Goal: Transaction & Acquisition: Download file/media

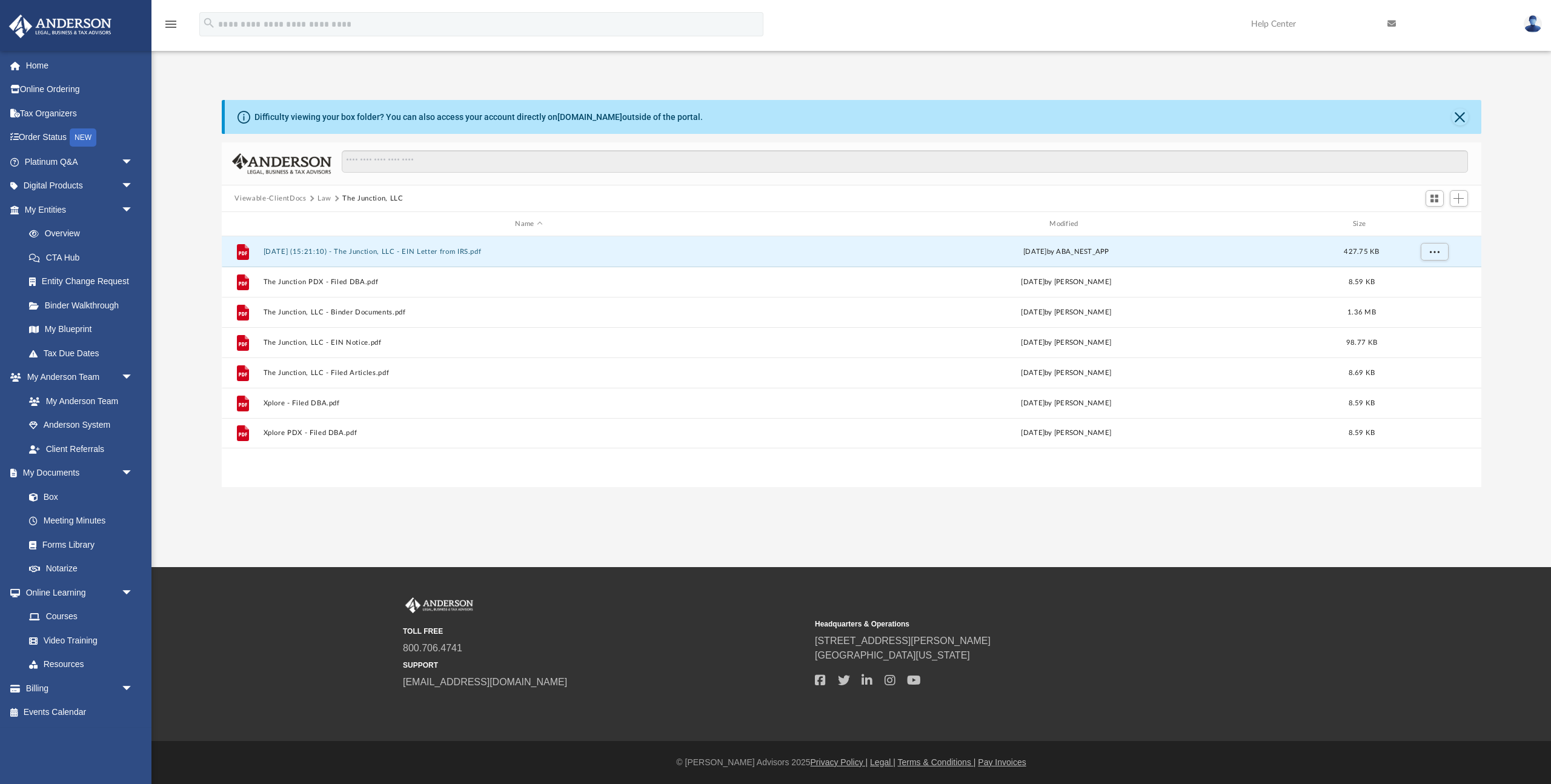
scroll to position [276, 1260]
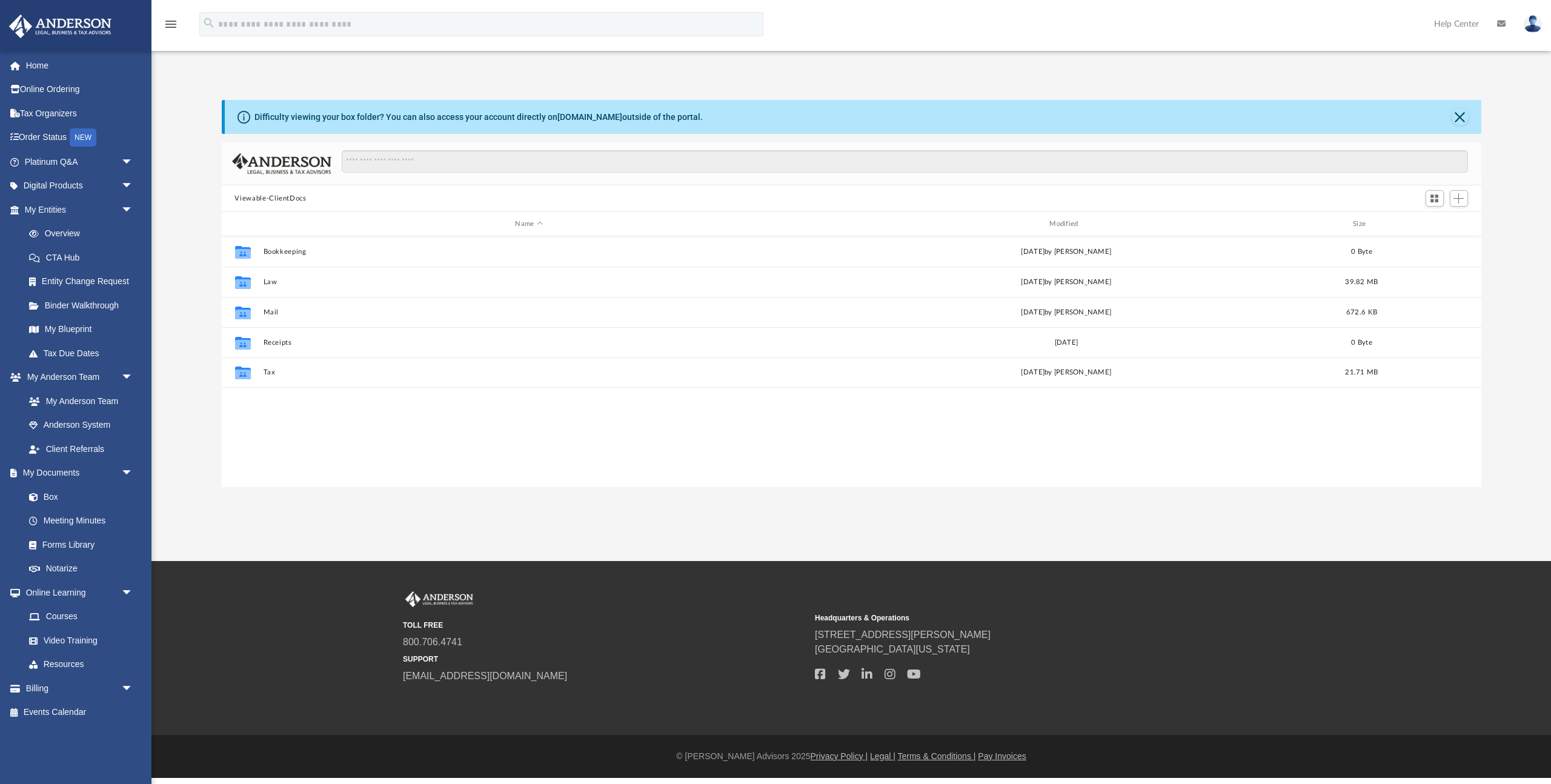
scroll to position [276, 1260]
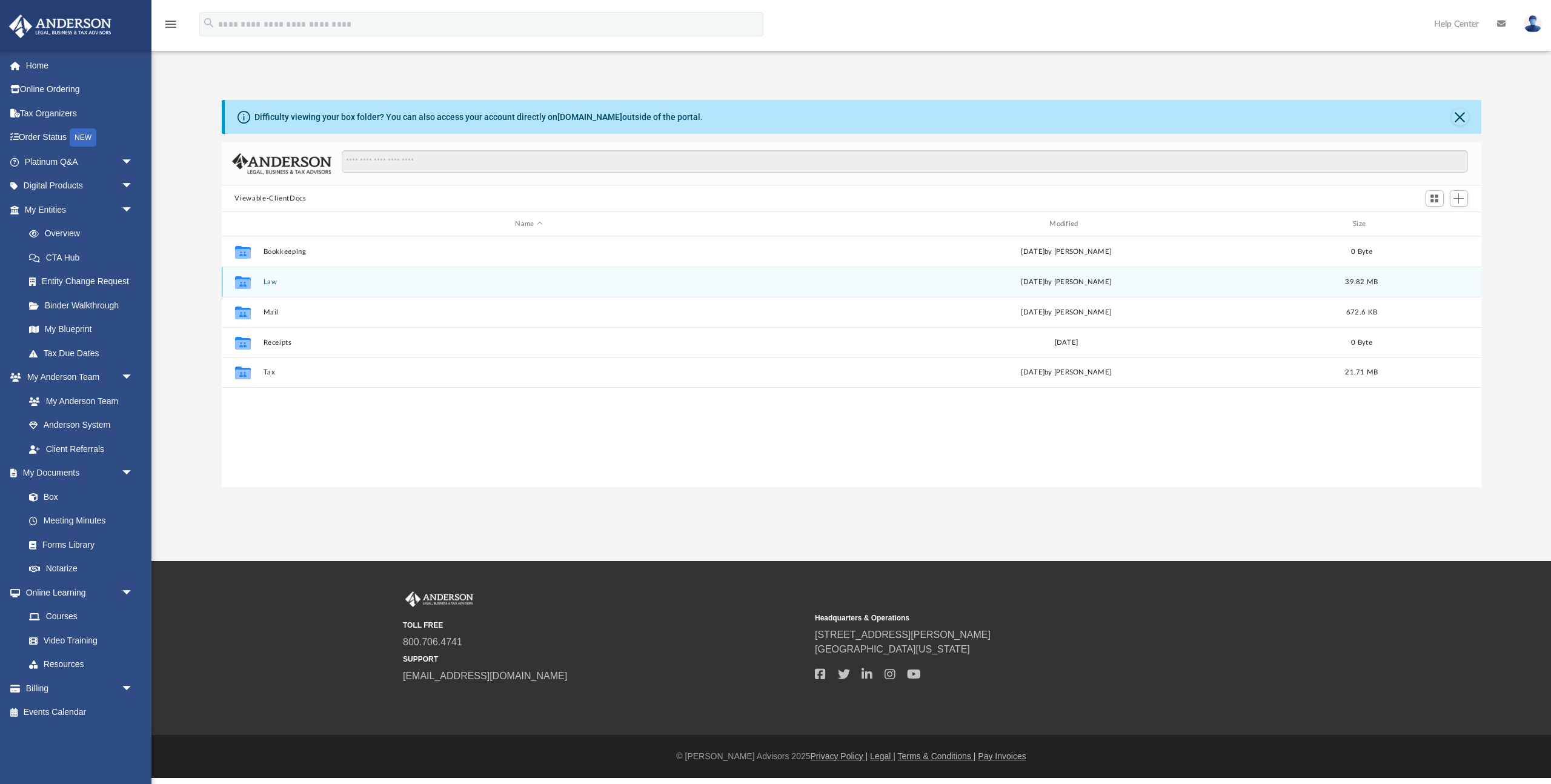
click at [273, 280] on button "Law" at bounding box center [529, 282] width 532 height 8
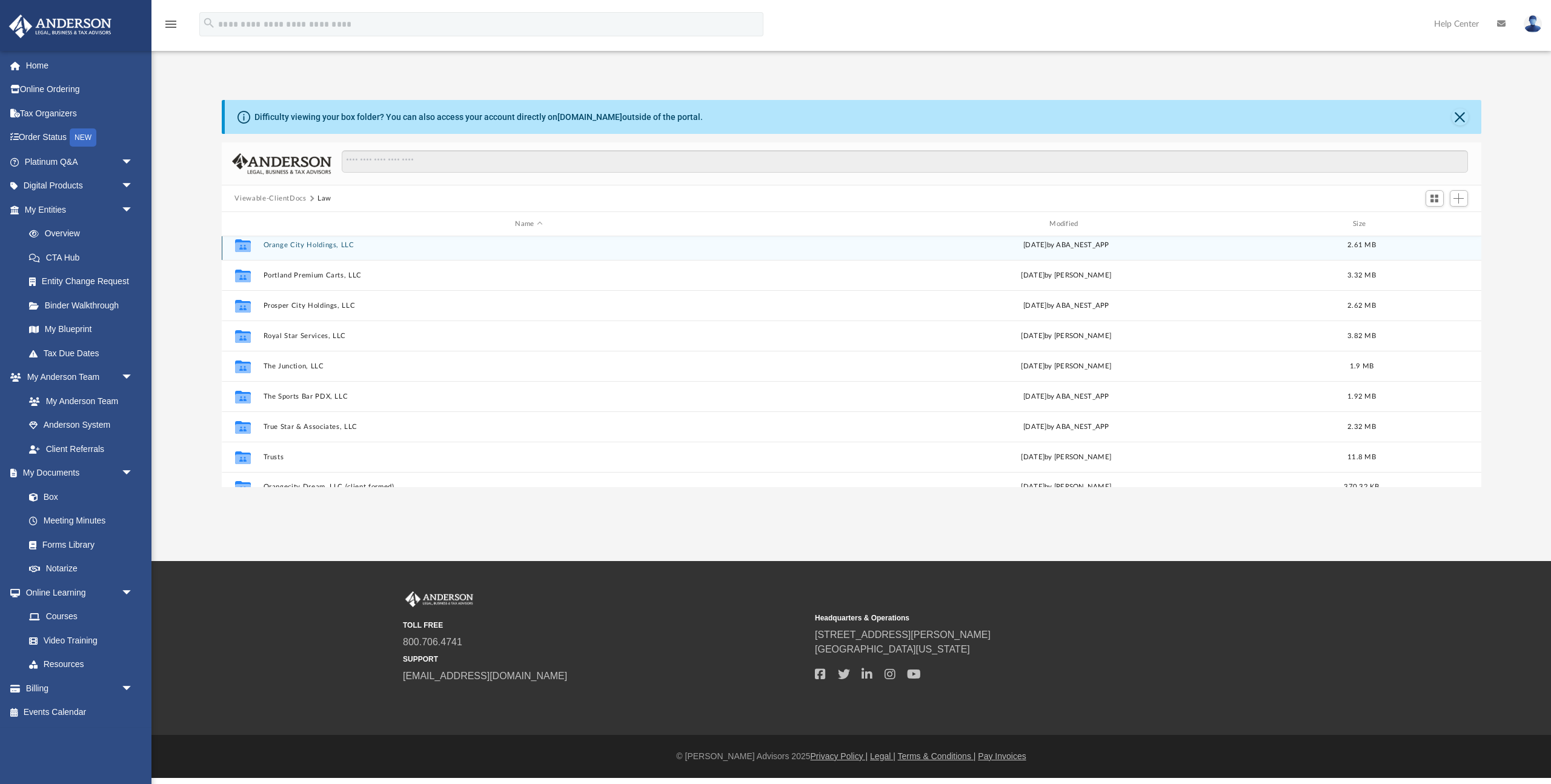
scroll to position [163, 0]
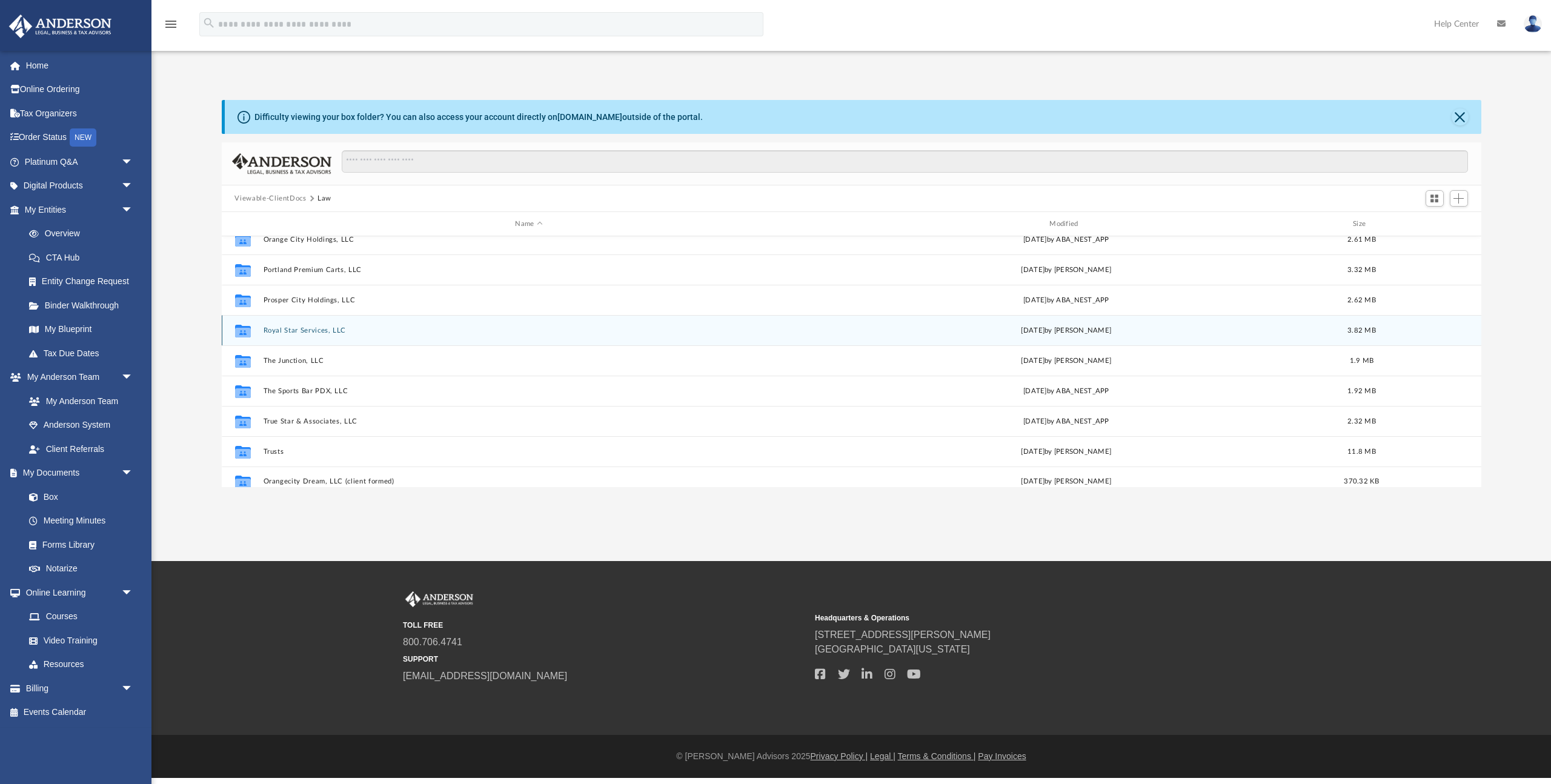
click at [304, 331] on button "Royal Star Services, LLC" at bounding box center [529, 330] width 532 height 8
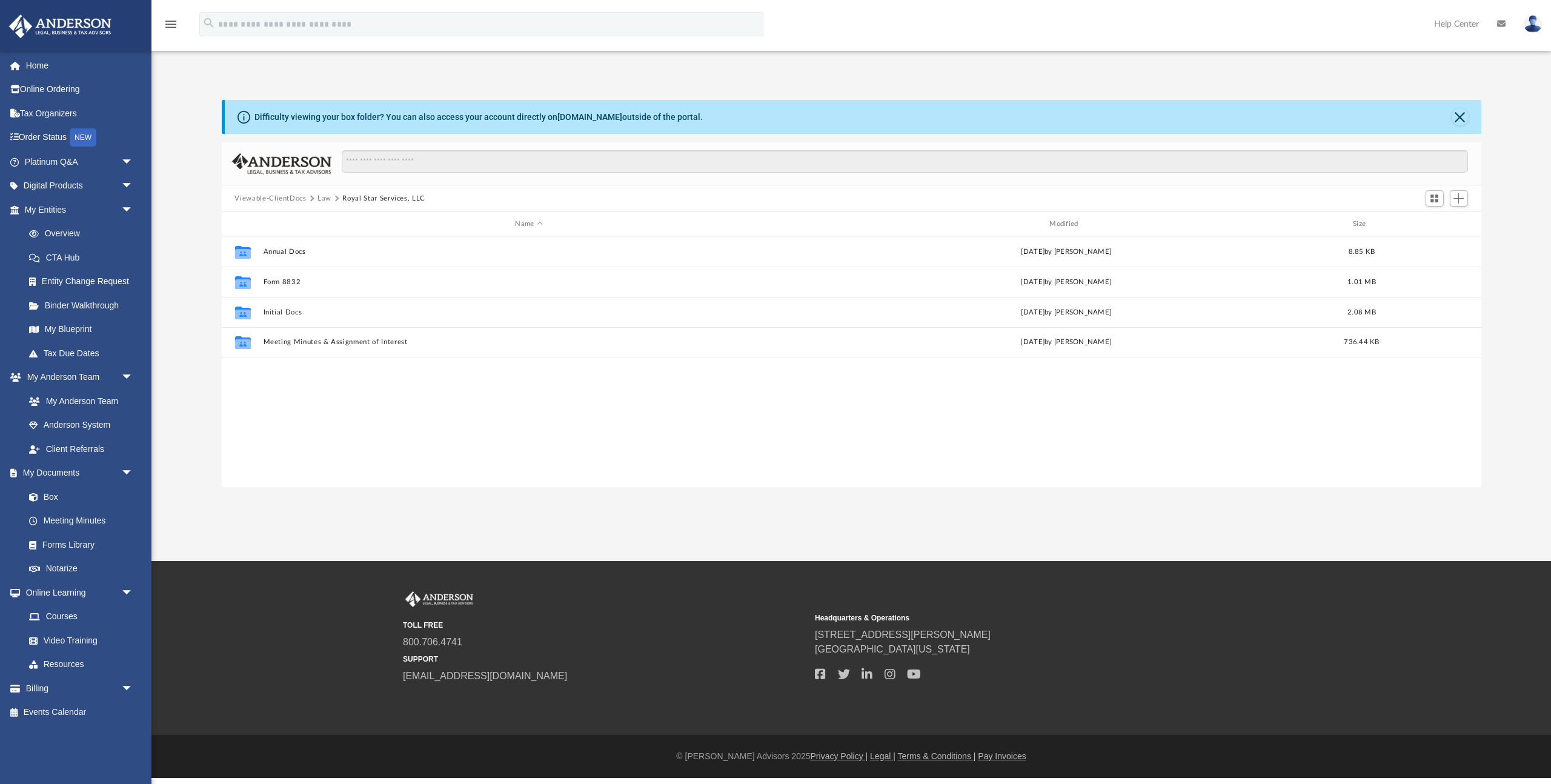
scroll to position [0, 0]
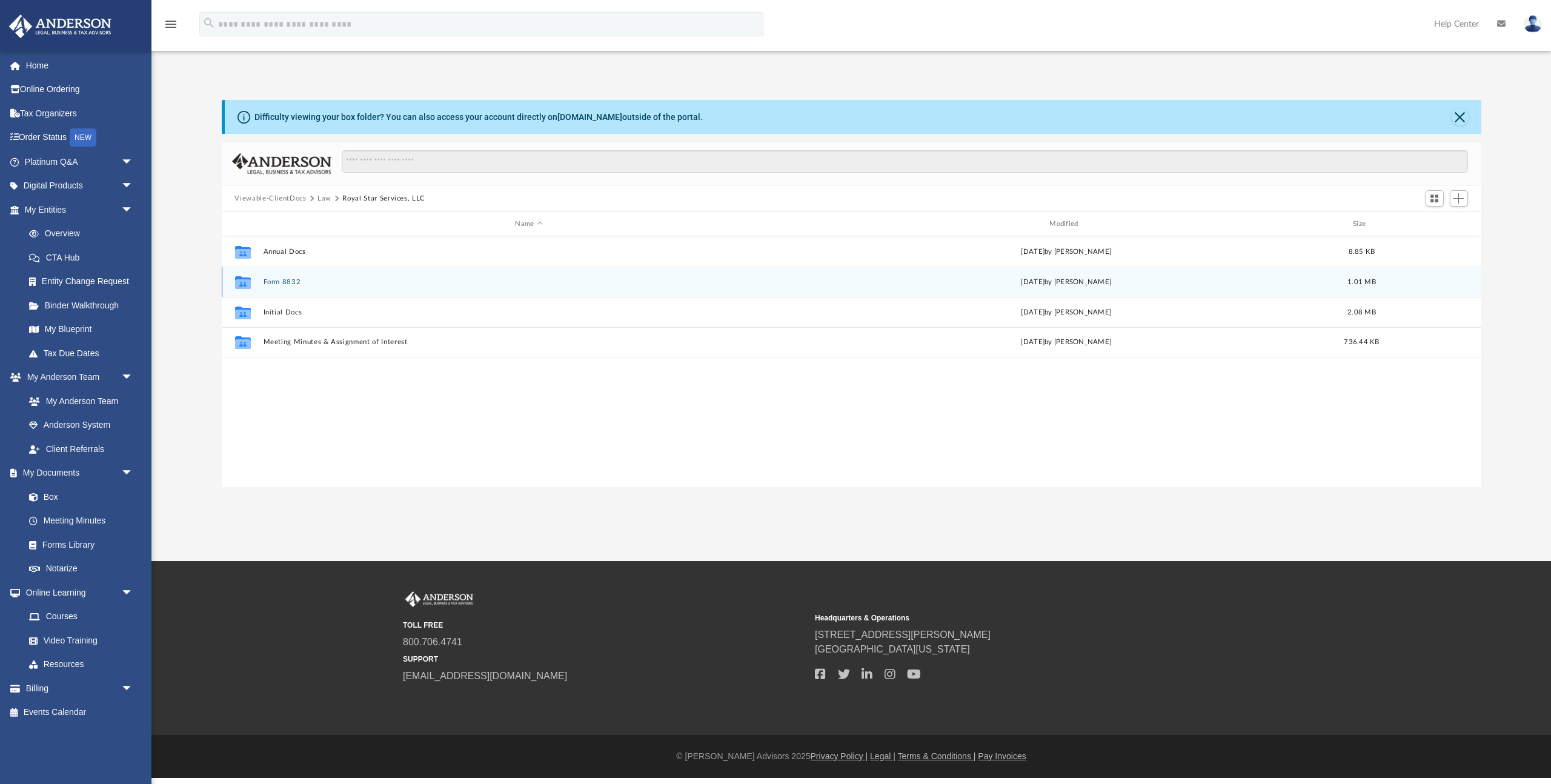
click at [283, 283] on button "Form 8832" at bounding box center [529, 282] width 532 height 8
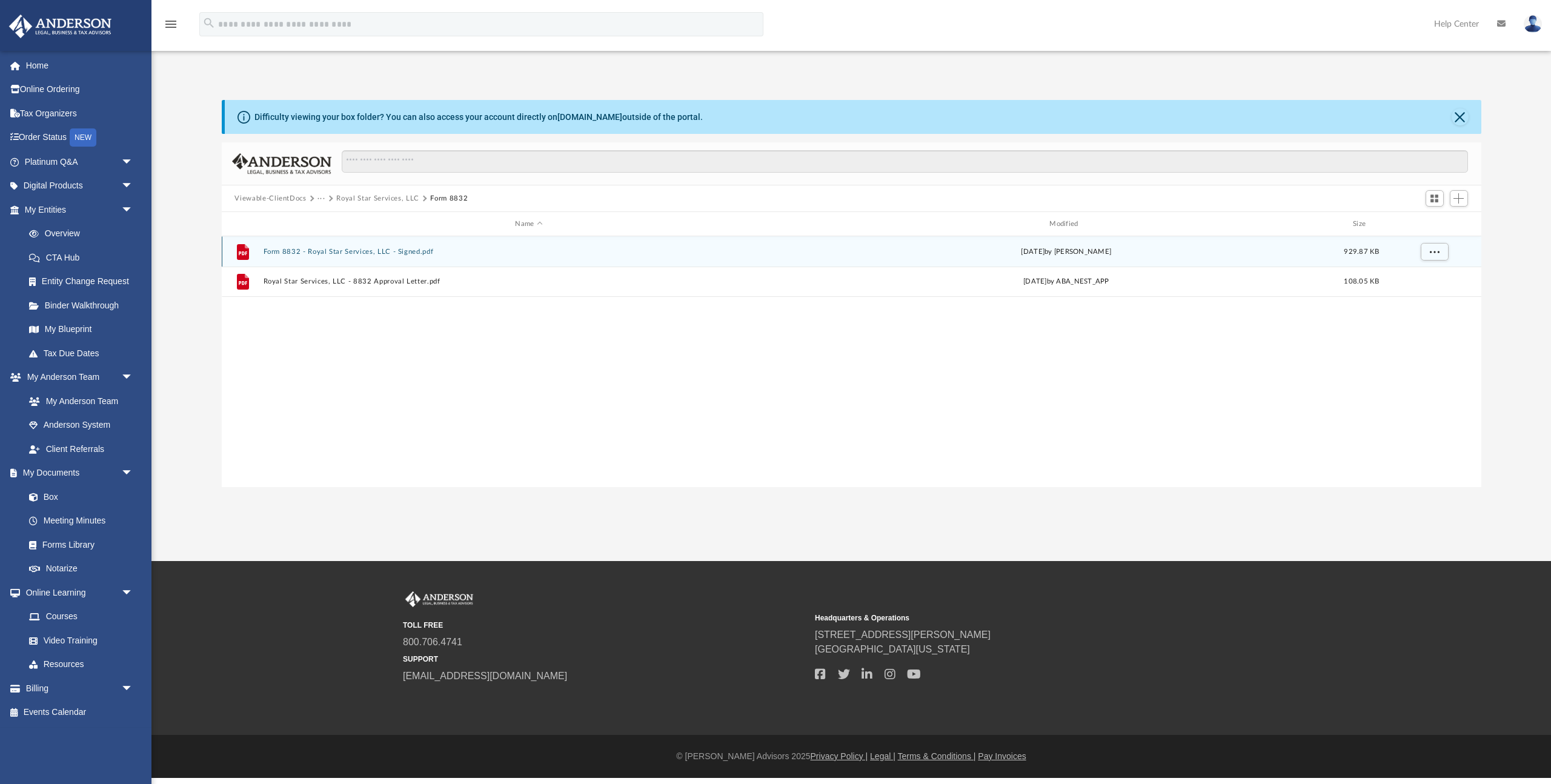
click at [336, 250] on button "Form 8832 - Royal Star Services, LLC - Signed.pdf" at bounding box center [529, 252] width 532 height 8
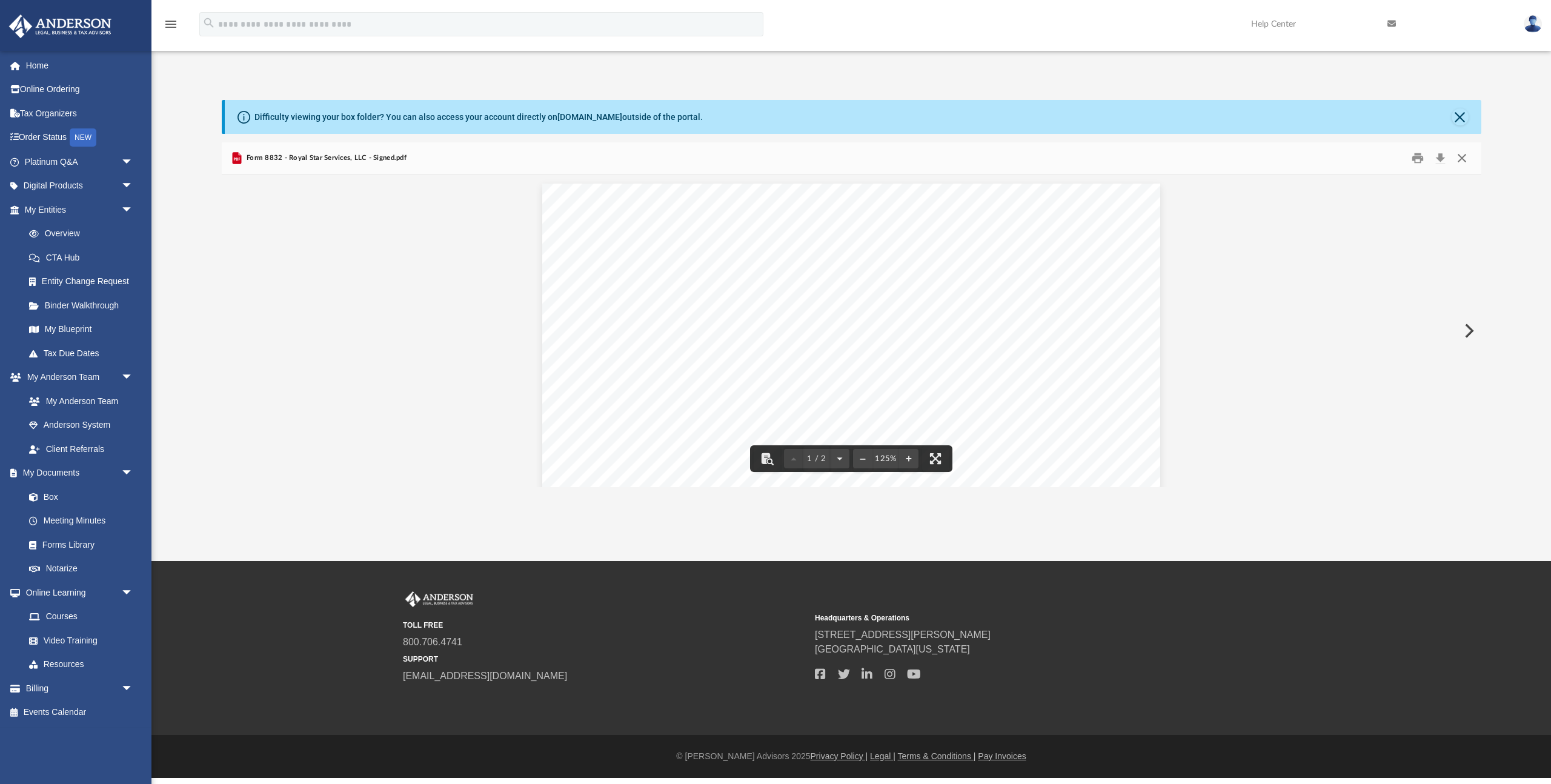
click at [1463, 159] on button "Close" at bounding box center [1462, 158] width 22 height 19
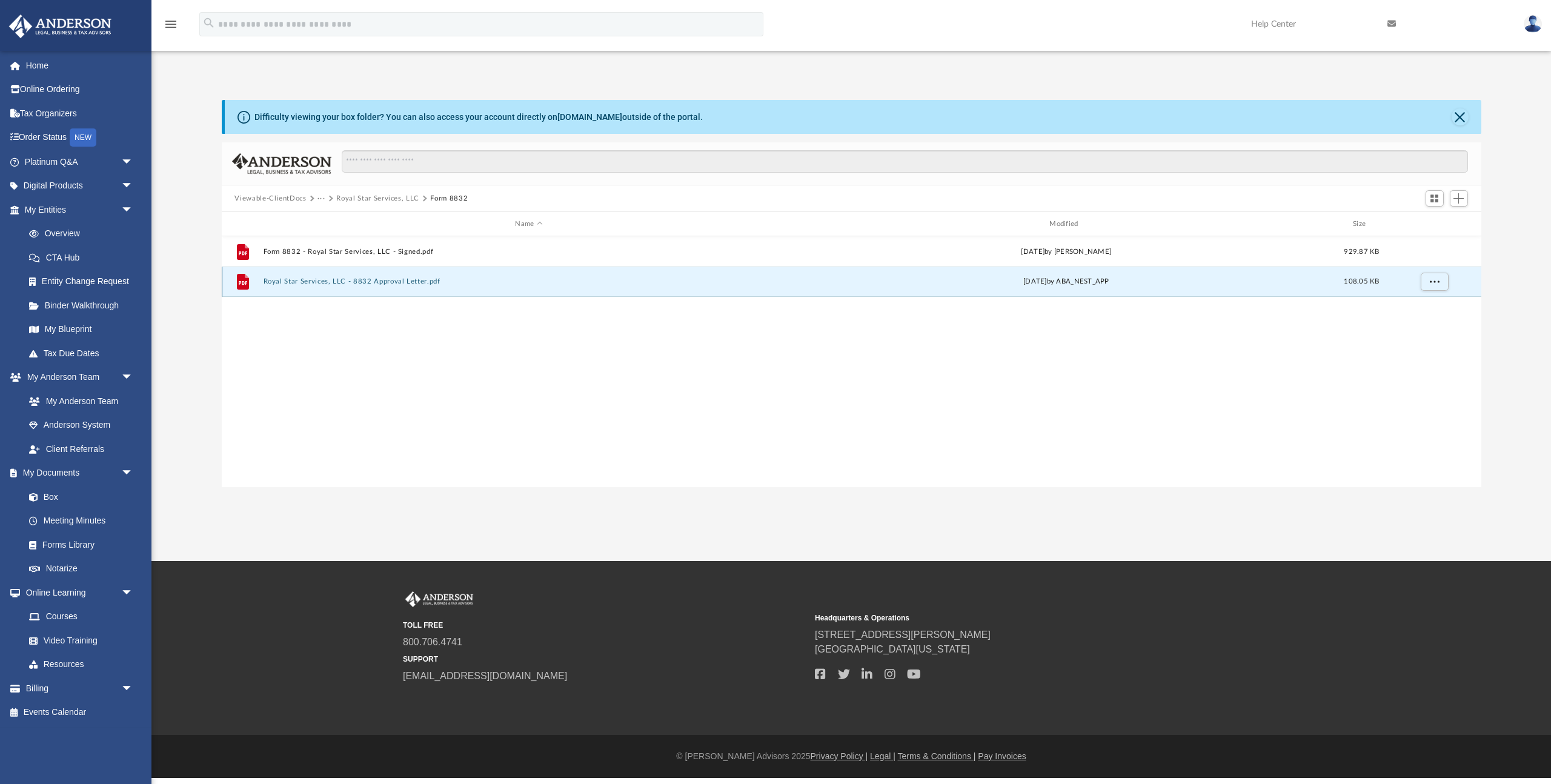
click at [360, 283] on button "Royal Star Services, LLC - 8832 Approval Letter.pdf" at bounding box center [529, 281] width 532 height 8
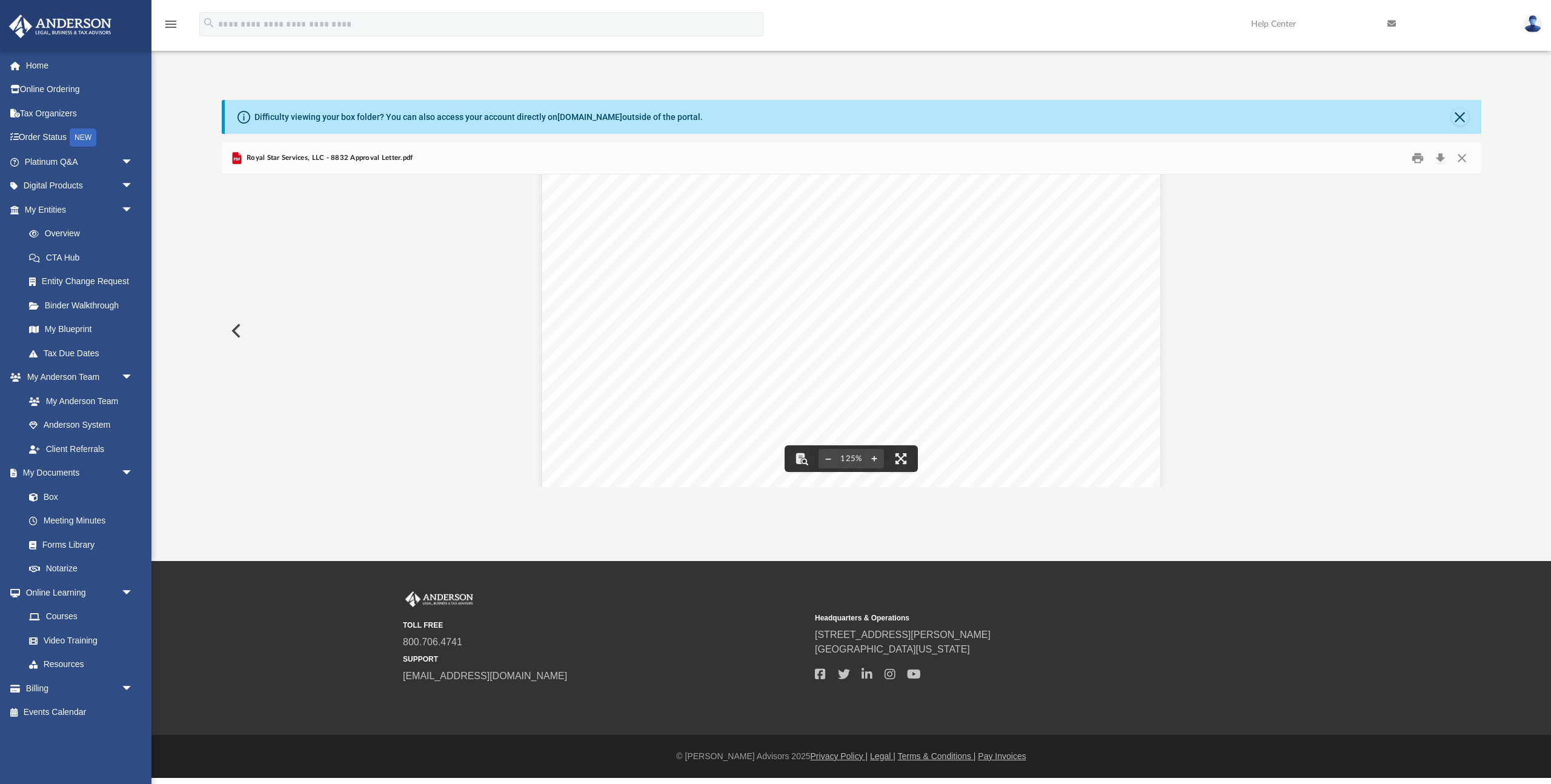
scroll to position [142, 0]
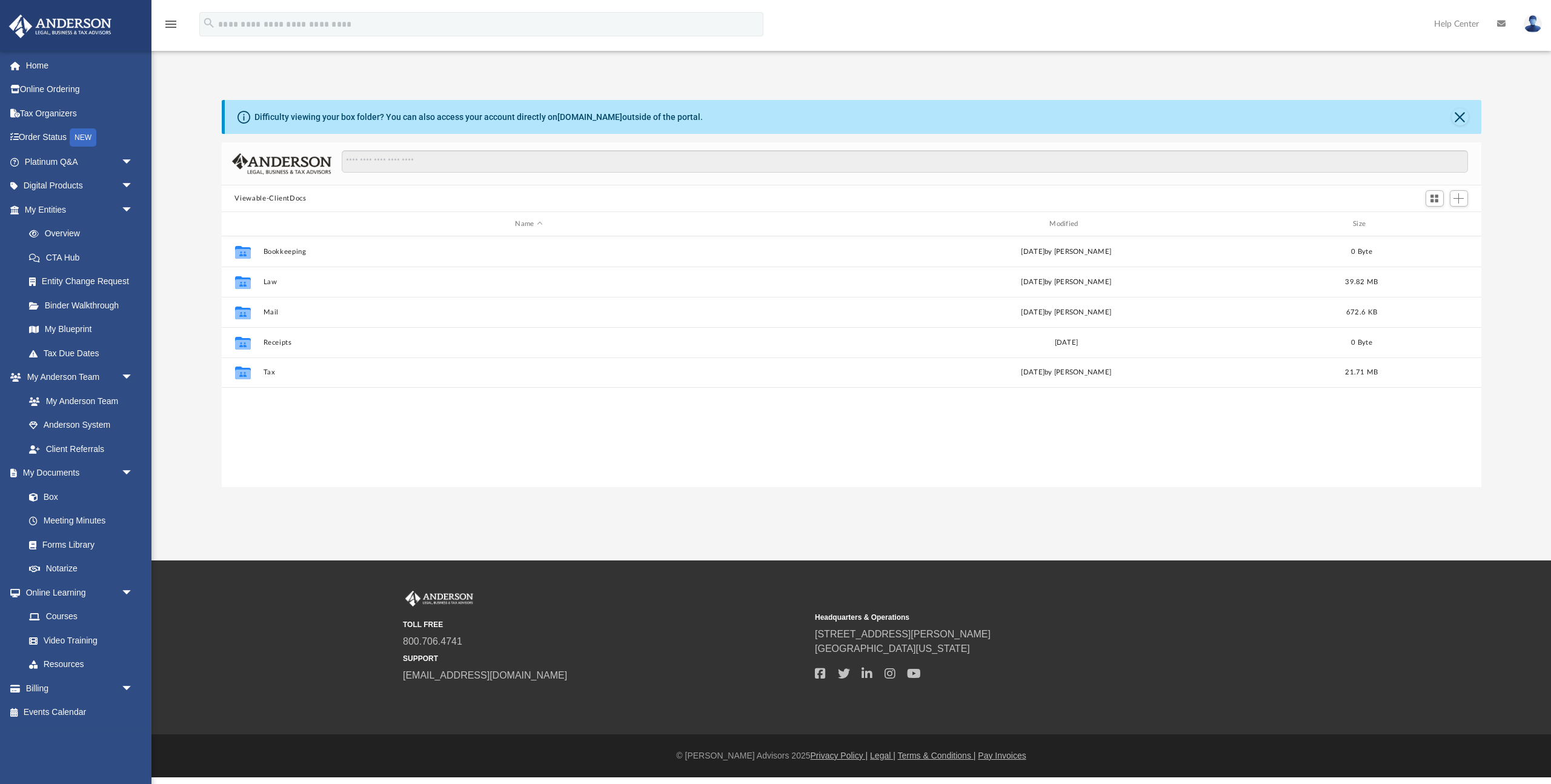
scroll to position [276, 1260]
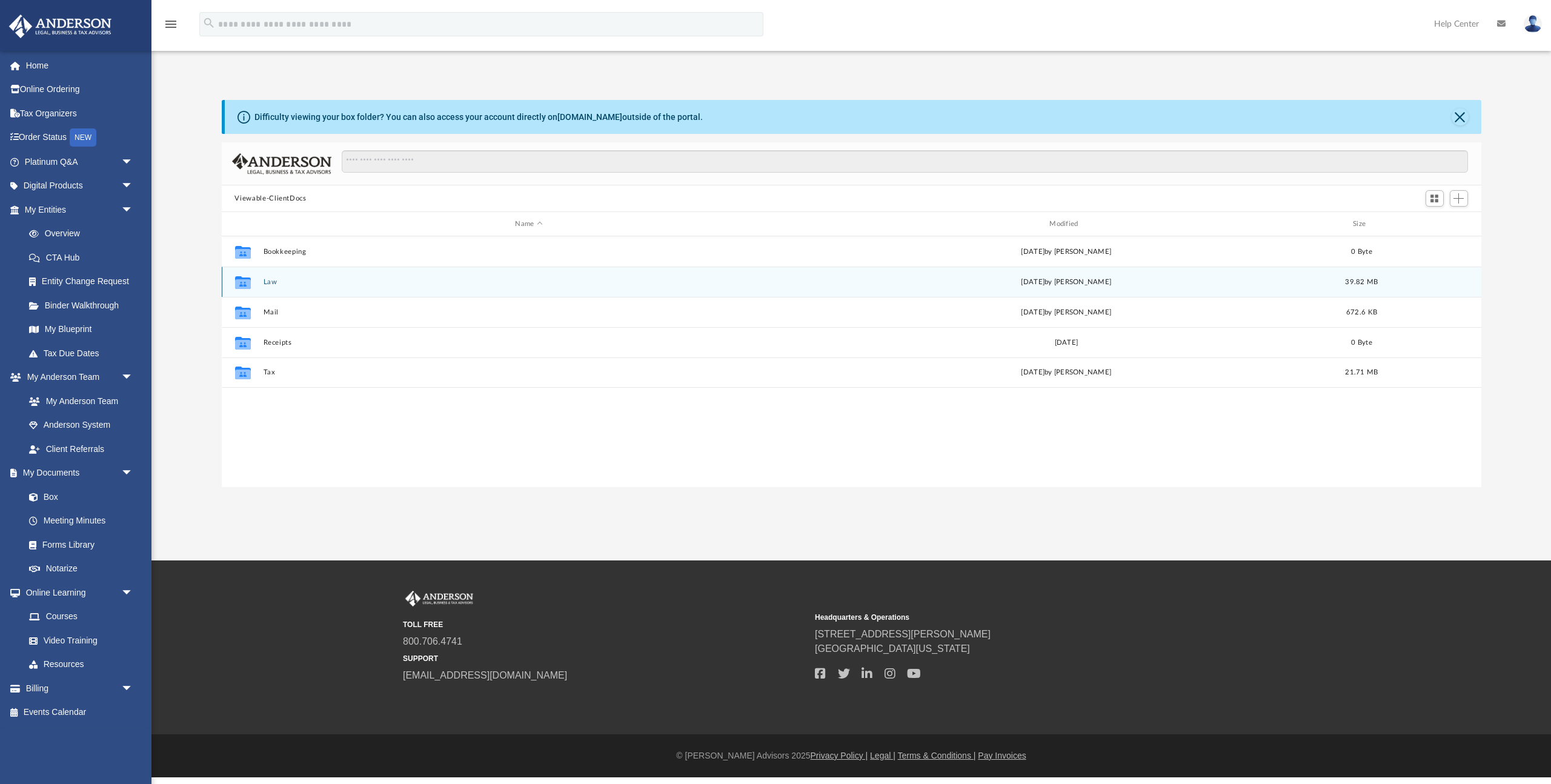
click at [277, 281] on button "Law" at bounding box center [529, 282] width 532 height 8
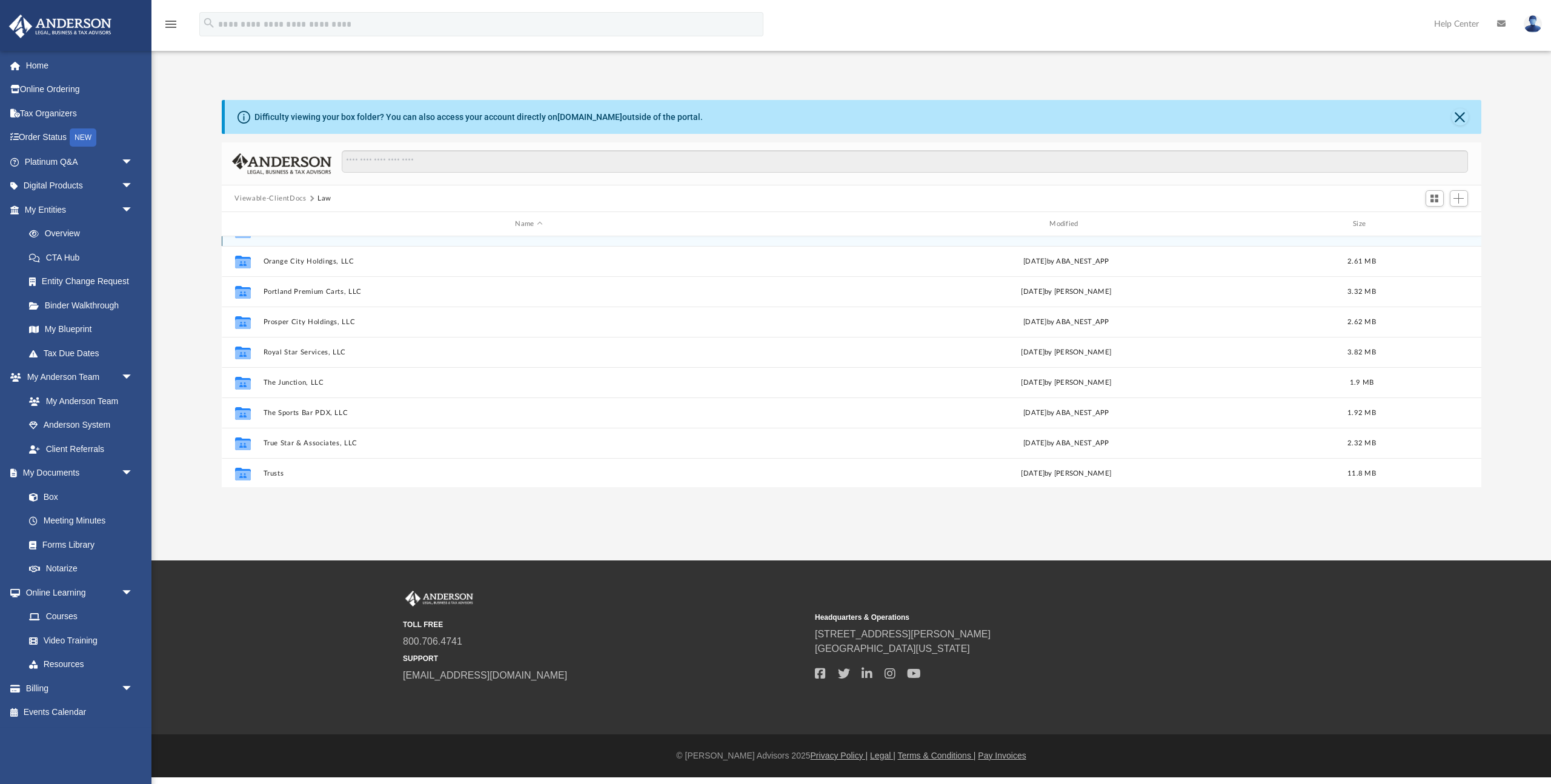
scroll to position [144, 0]
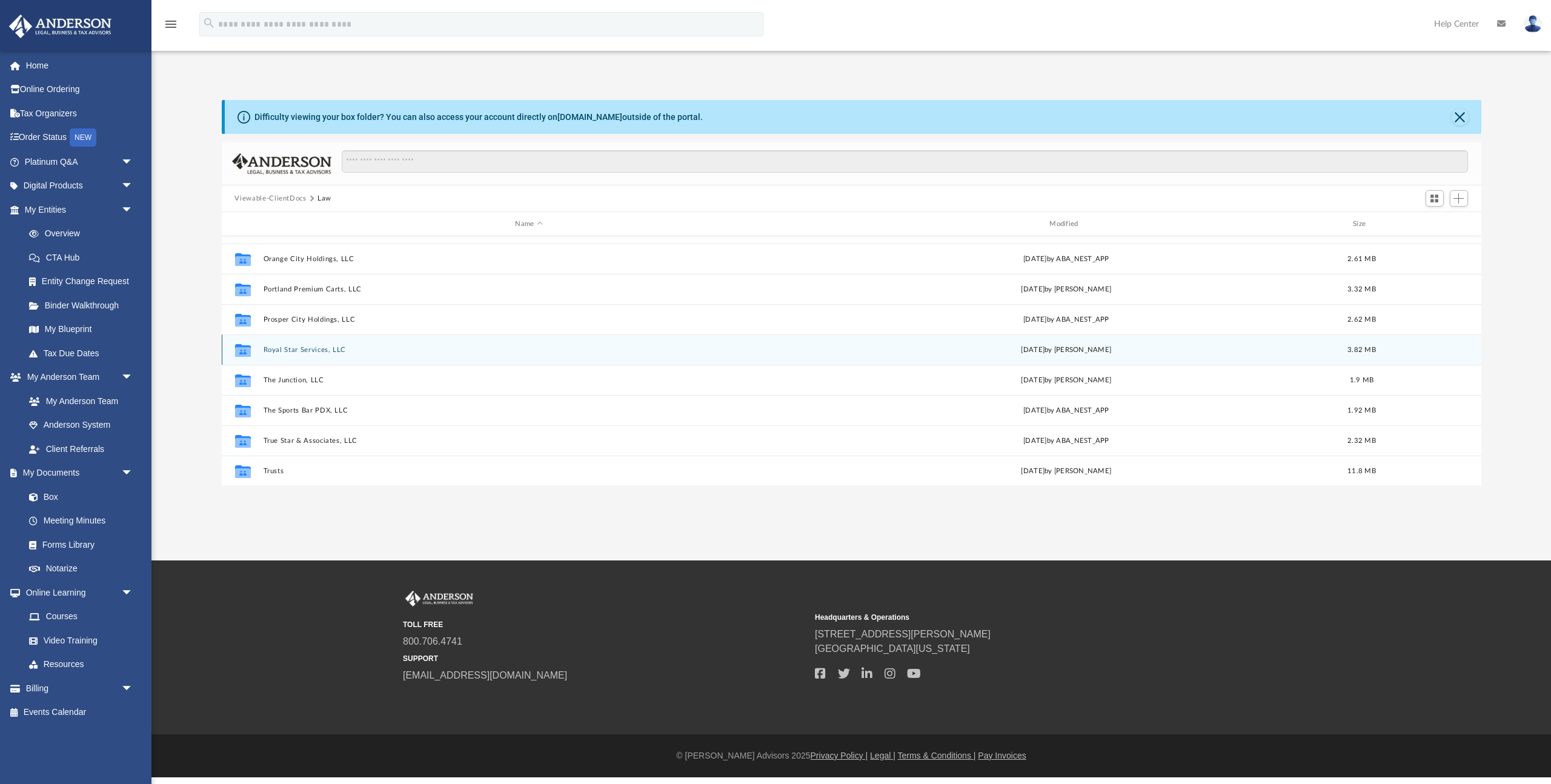
click at [300, 349] on button "Royal Star Services, LLC" at bounding box center [529, 350] width 532 height 8
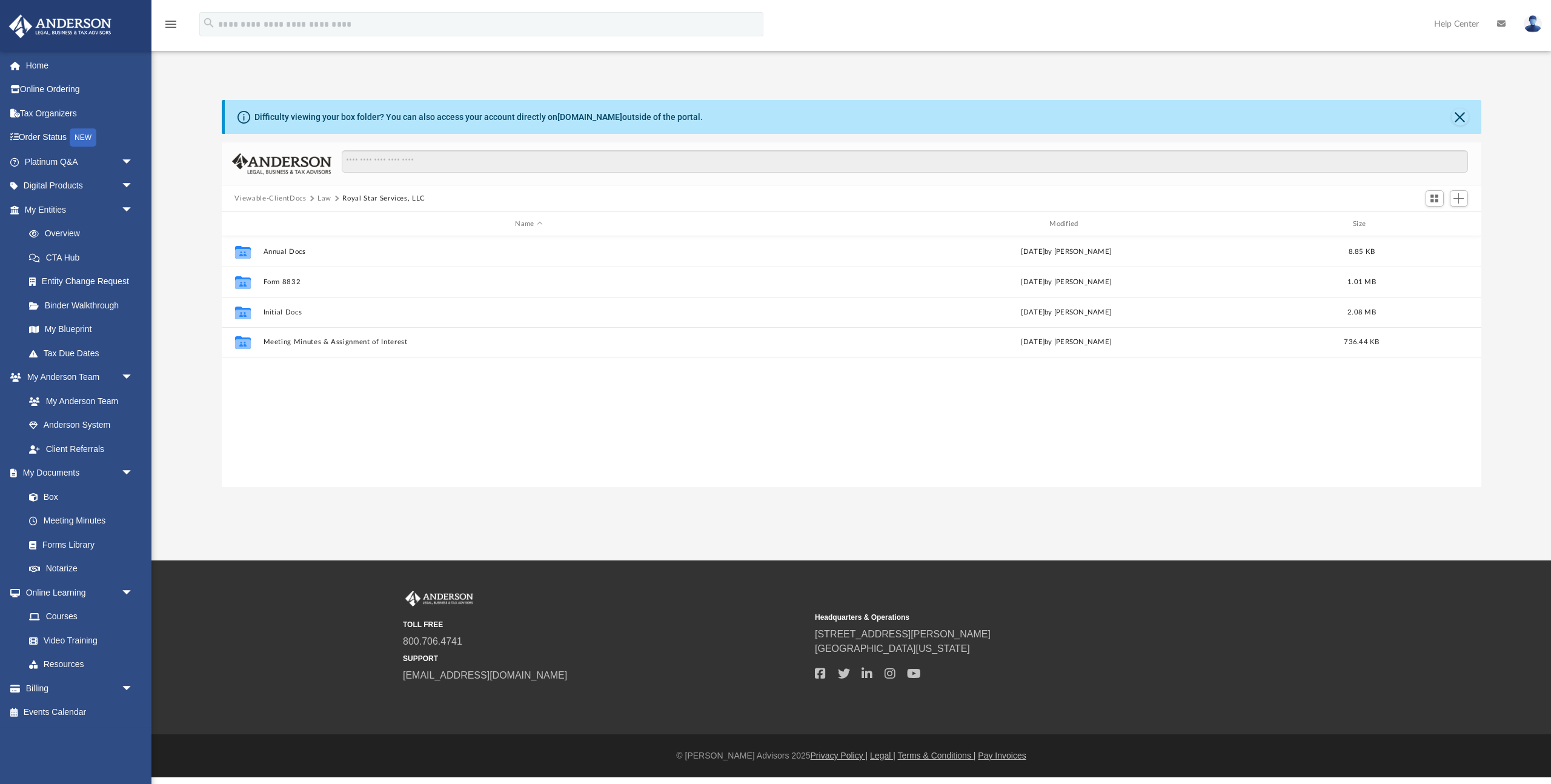
scroll to position [0, 0]
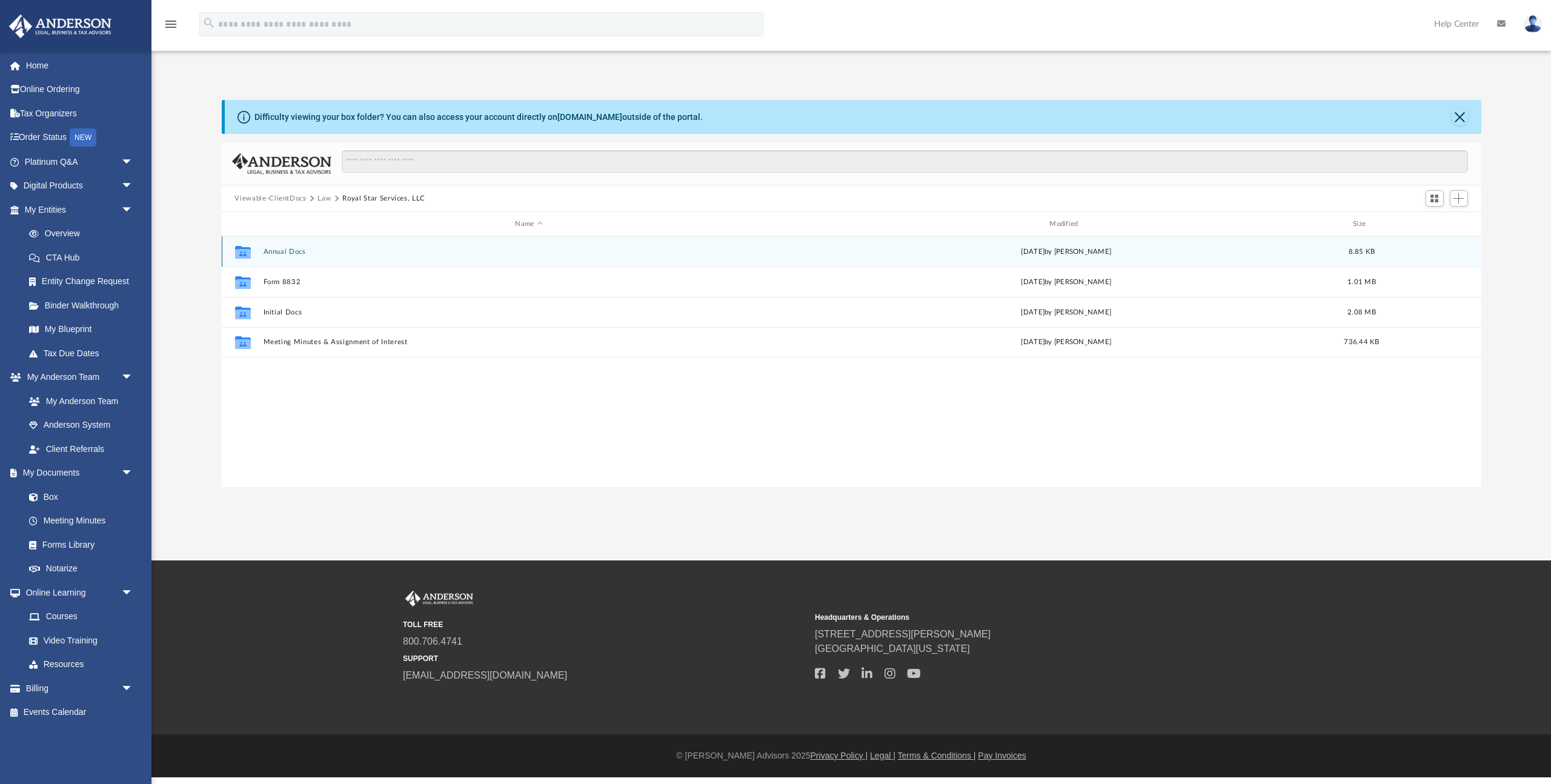
click at [284, 253] on button "Annual Docs" at bounding box center [529, 252] width 532 height 8
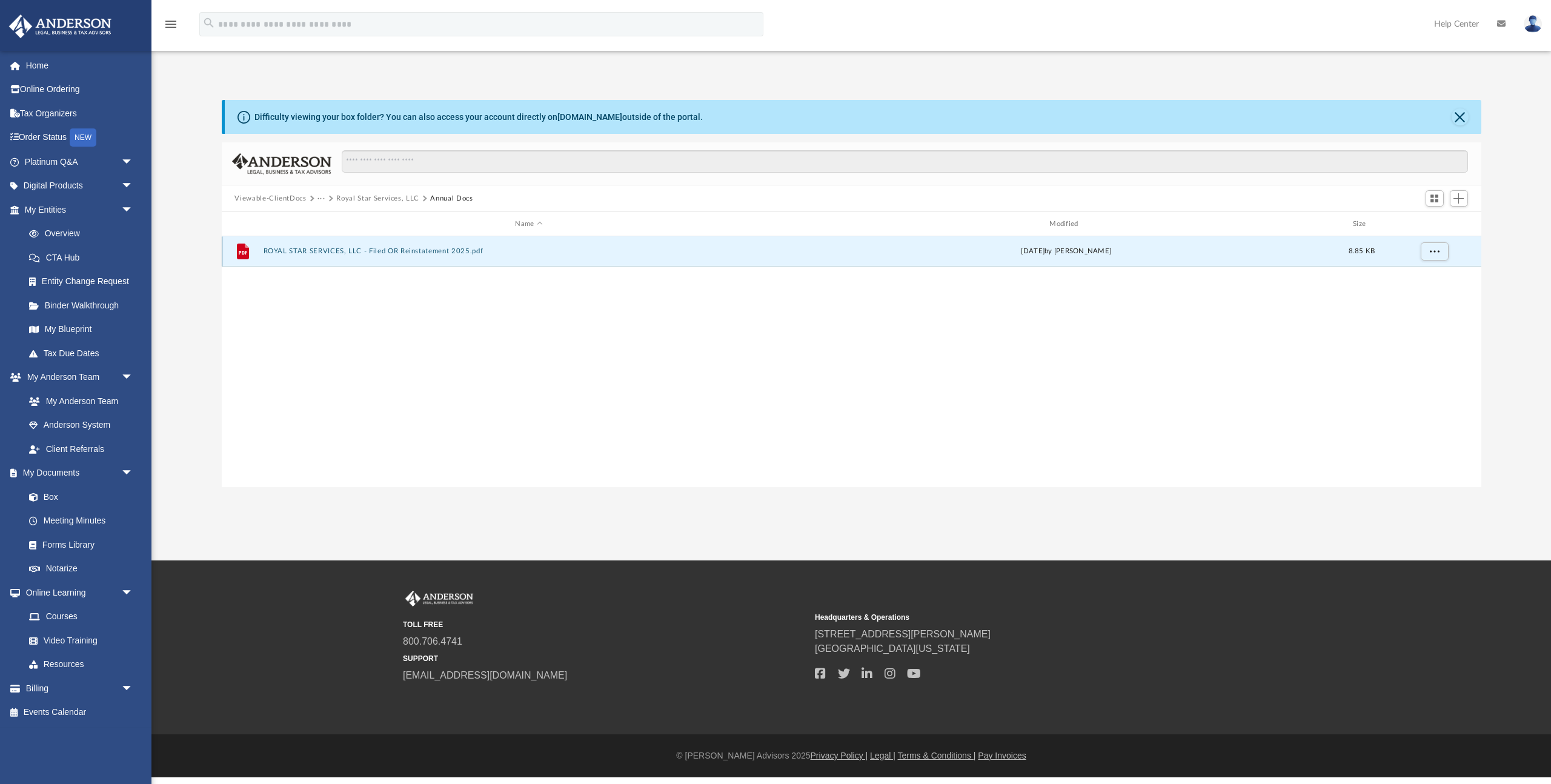
click at [426, 254] on button "ROYAL STAR SERVICES, LLC - Filed OR Reinstatement 2025.pdf" at bounding box center [529, 251] width 532 height 8
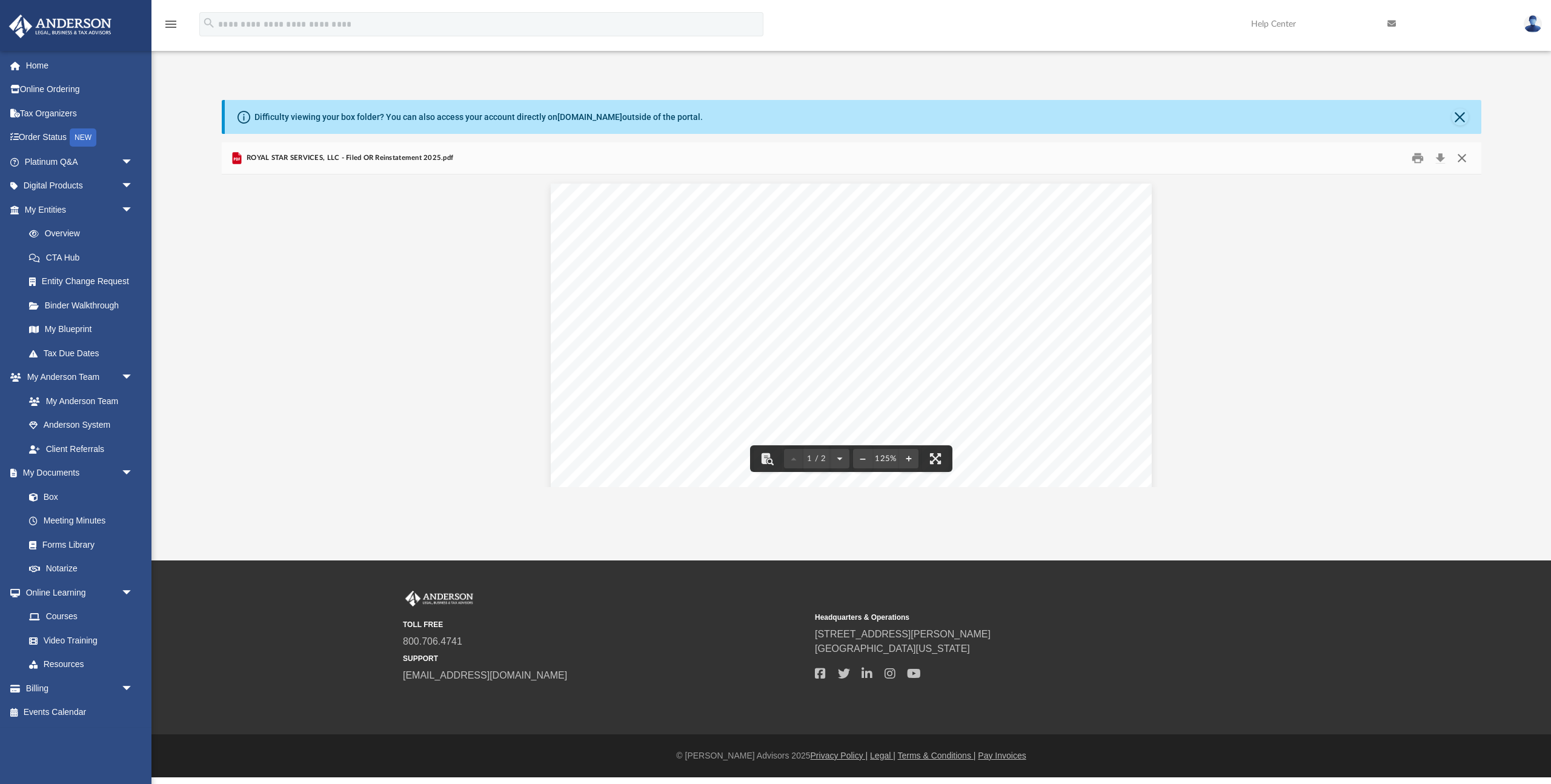
click at [1464, 158] on button "Close" at bounding box center [1462, 158] width 22 height 19
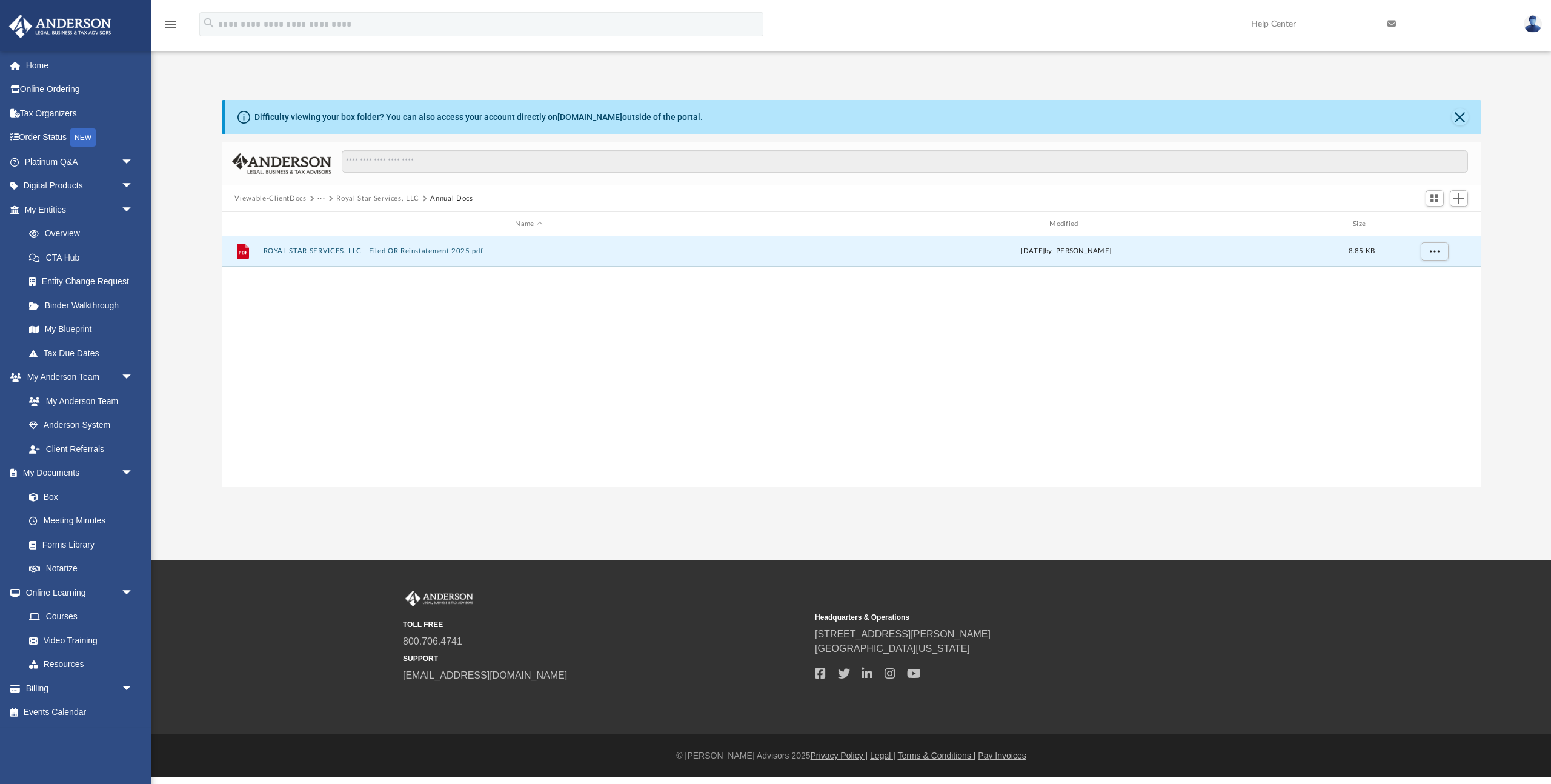
click at [391, 198] on button "Royal Star Services, LLC" at bounding box center [378, 198] width 83 height 11
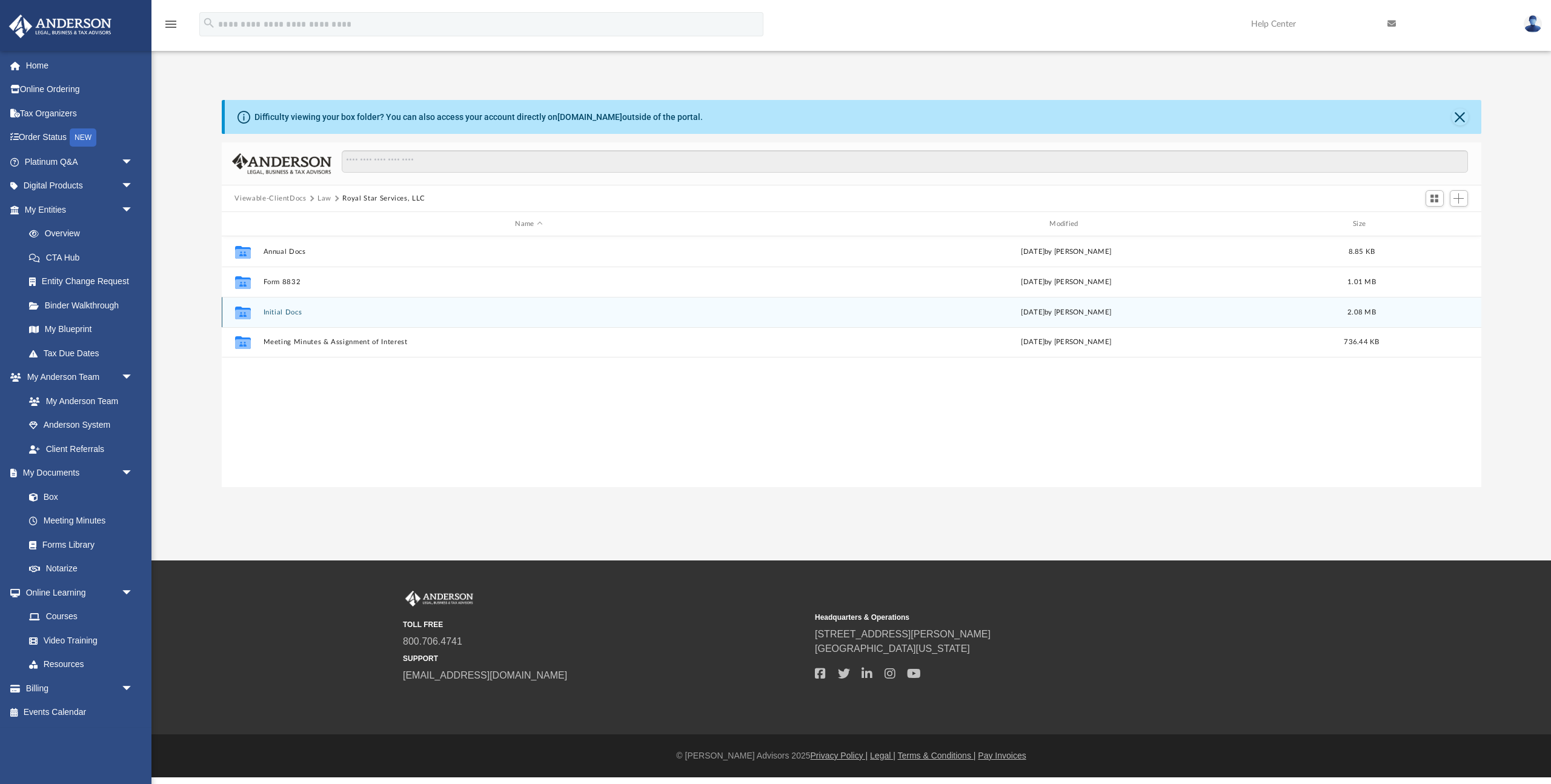
click at [278, 312] on button "Initial Docs" at bounding box center [529, 312] width 532 height 8
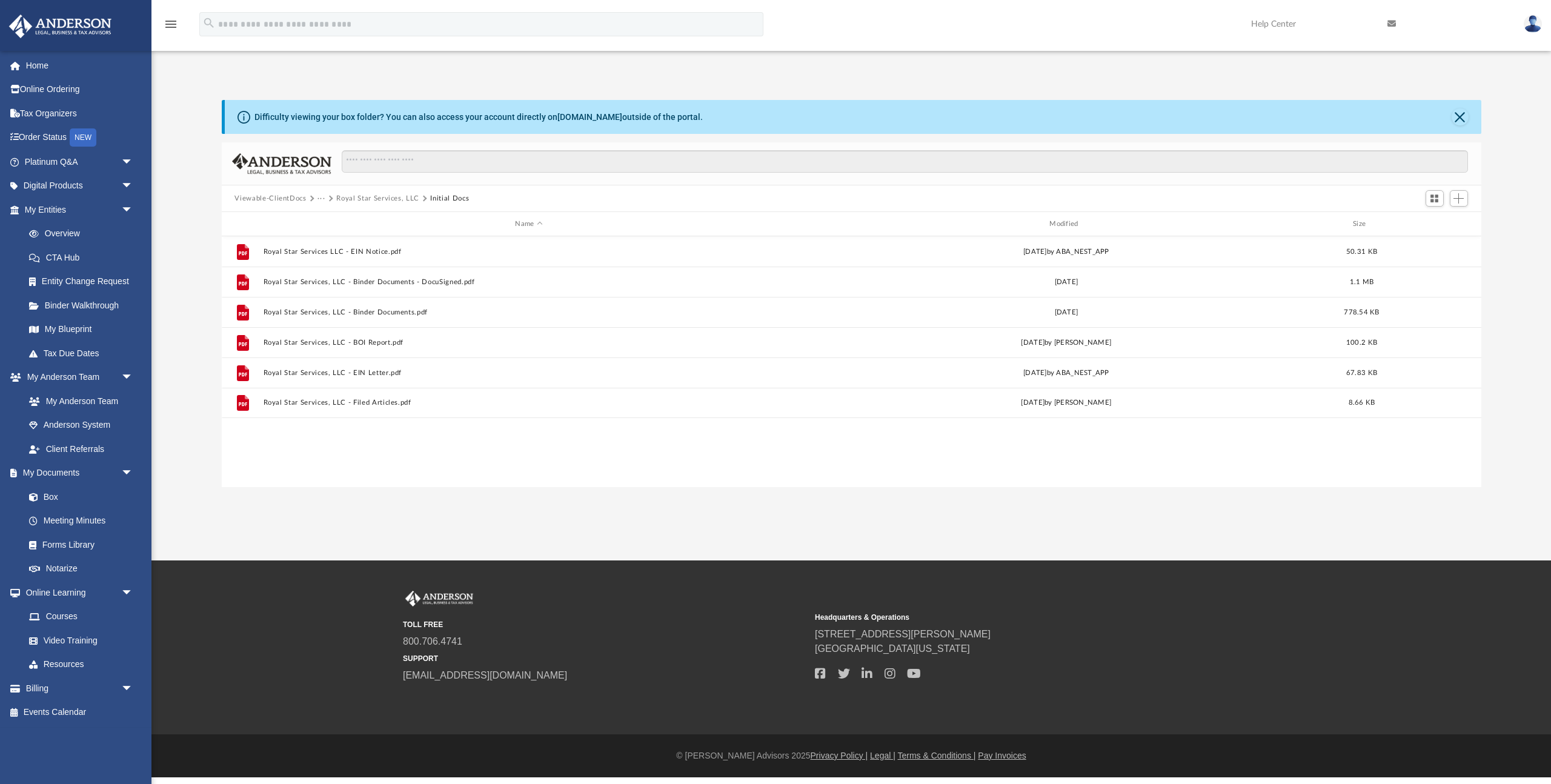
click at [369, 198] on button "Royal Star Services, LLC" at bounding box center [378, 198] width 83 height 11
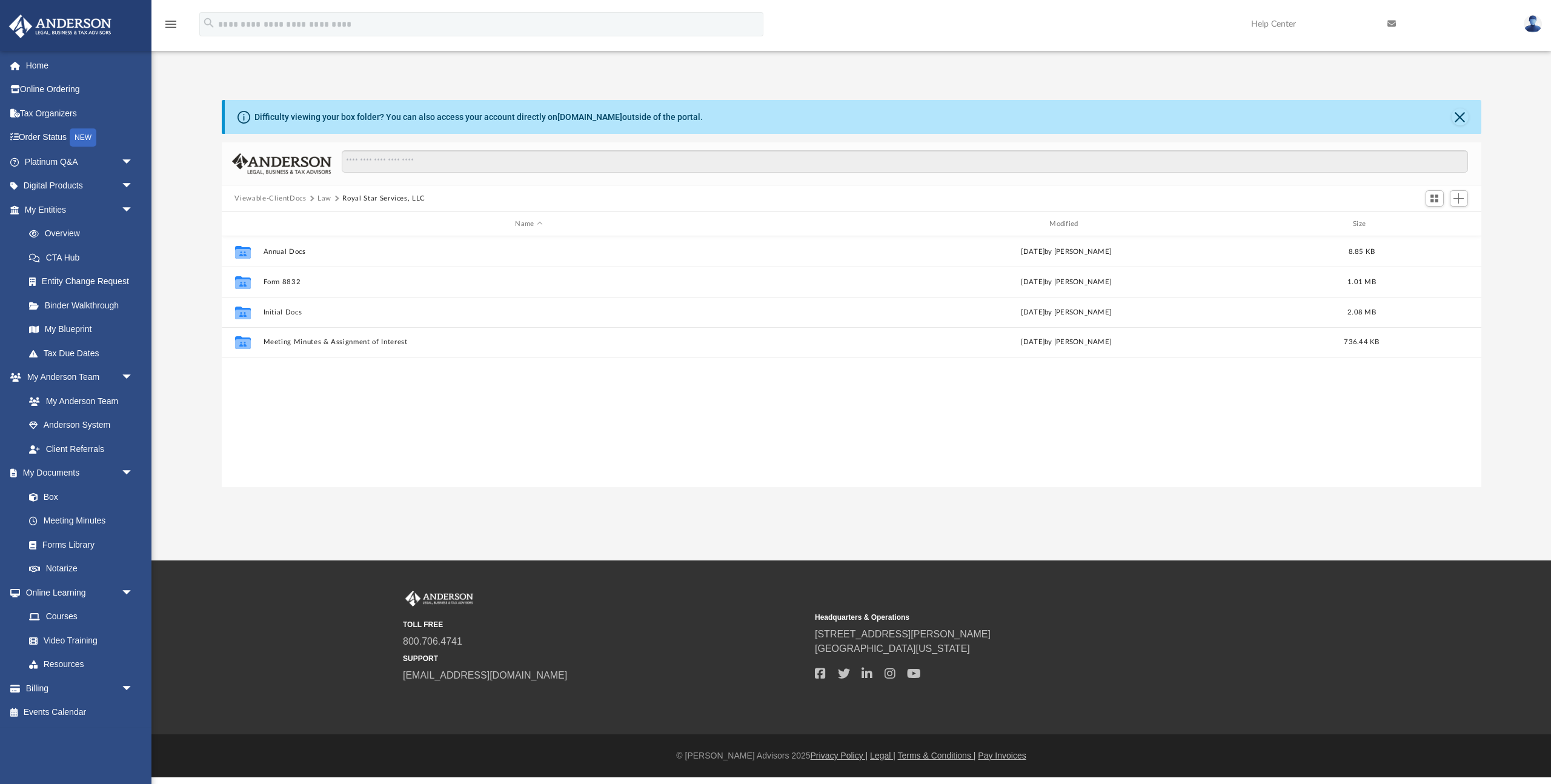
click at [324, 200] on button "Law" at bounding box center [324, 198] width 14 height 11
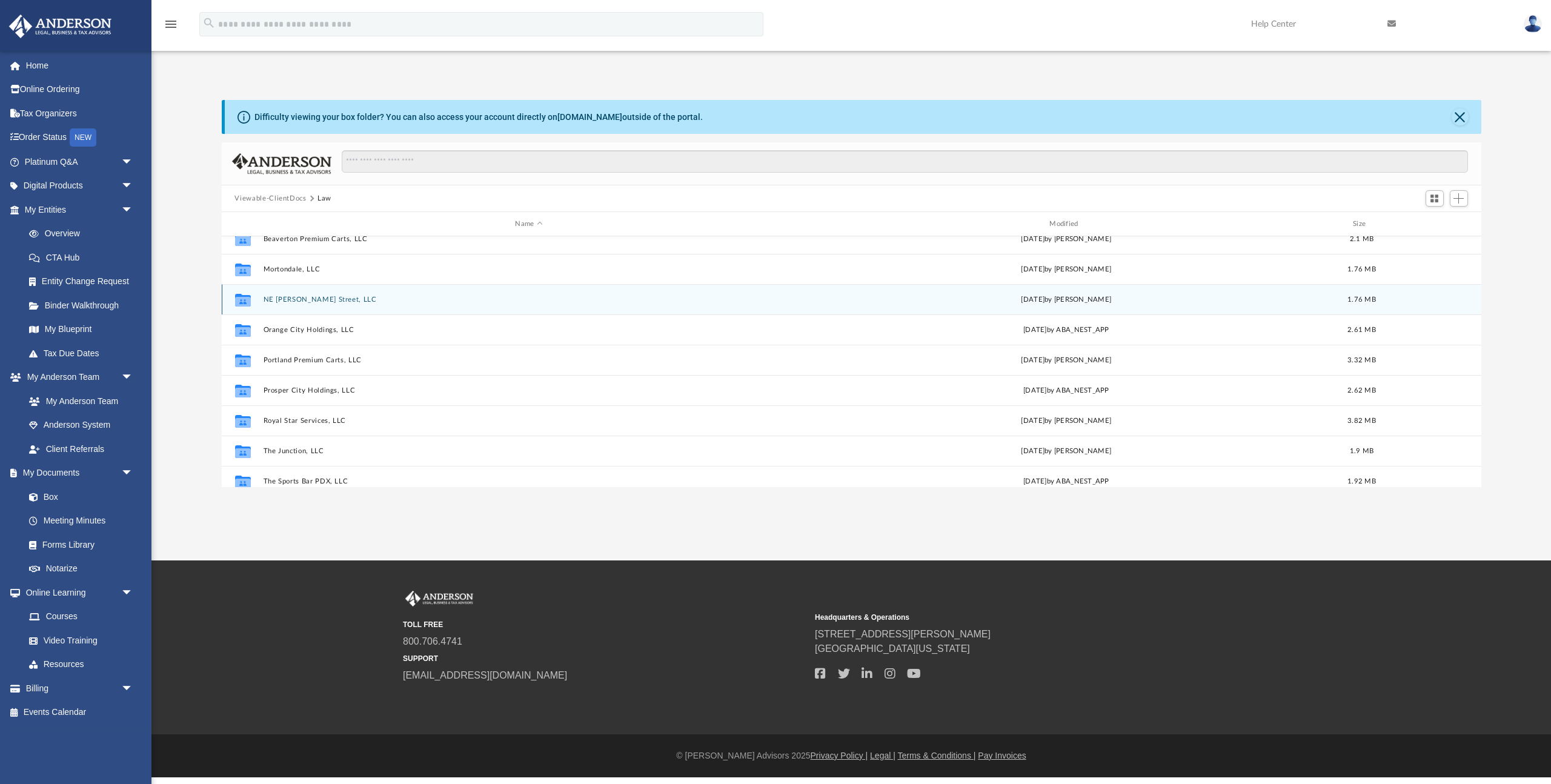
scroll to position [76, 0]
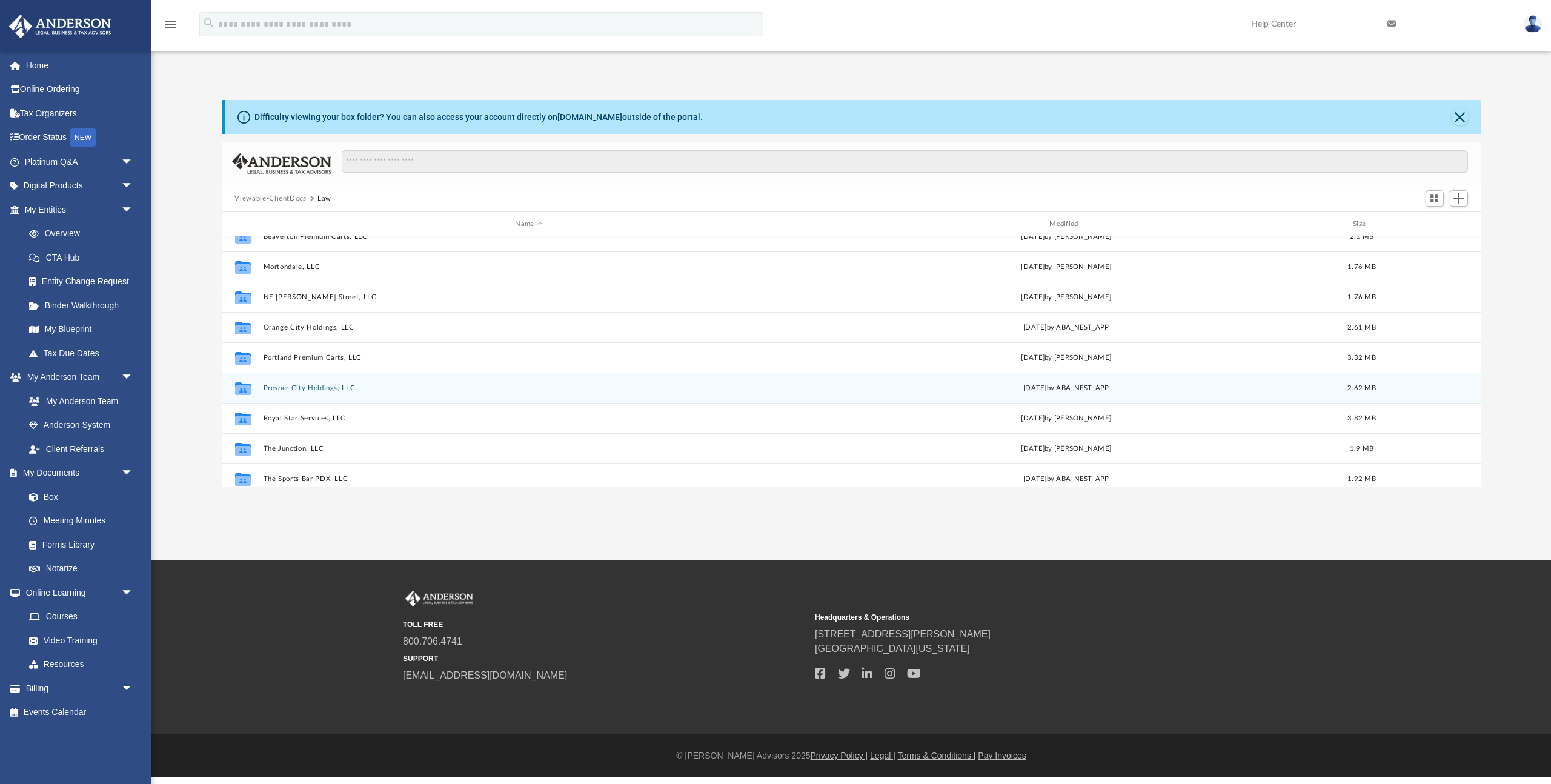
click at [308, 391] on button "Prosper City Holdings, LLC" at bounding box center [529, 388] width 532 height 8
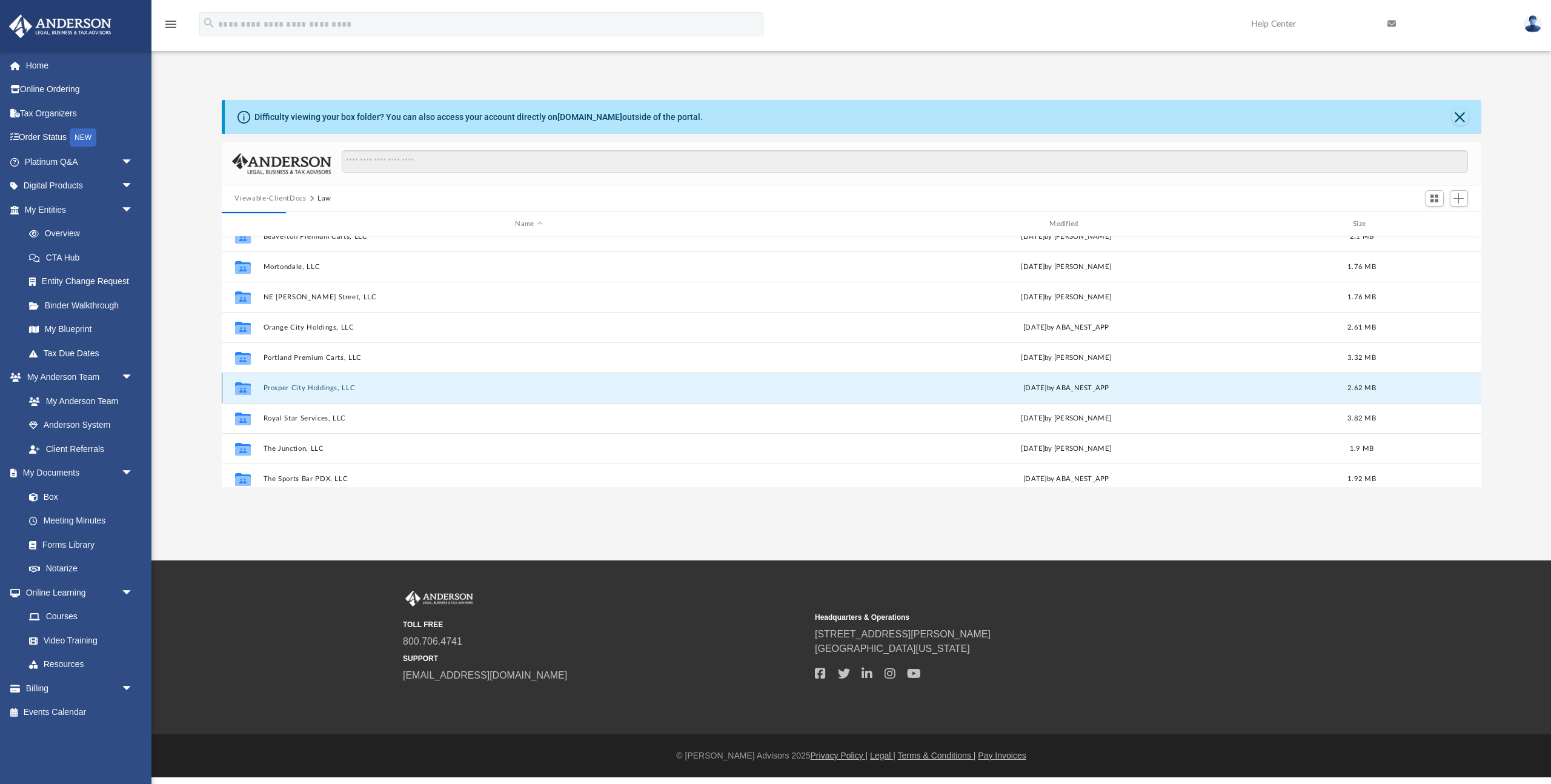
scroll to position [0, 0]
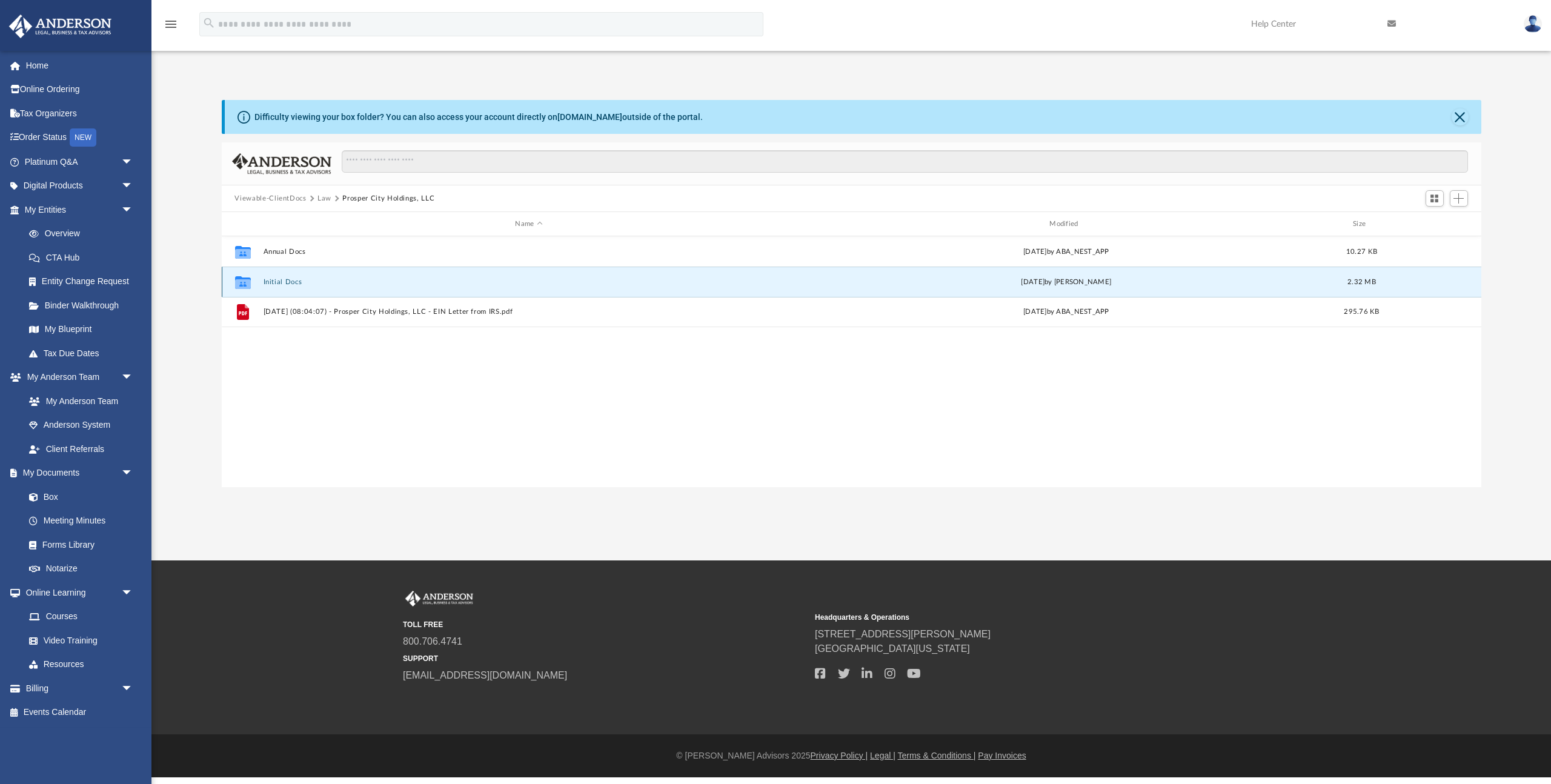
click at [289, 283] on button "Initial Docs" at bounding box center [529, 282] width 532 height 8
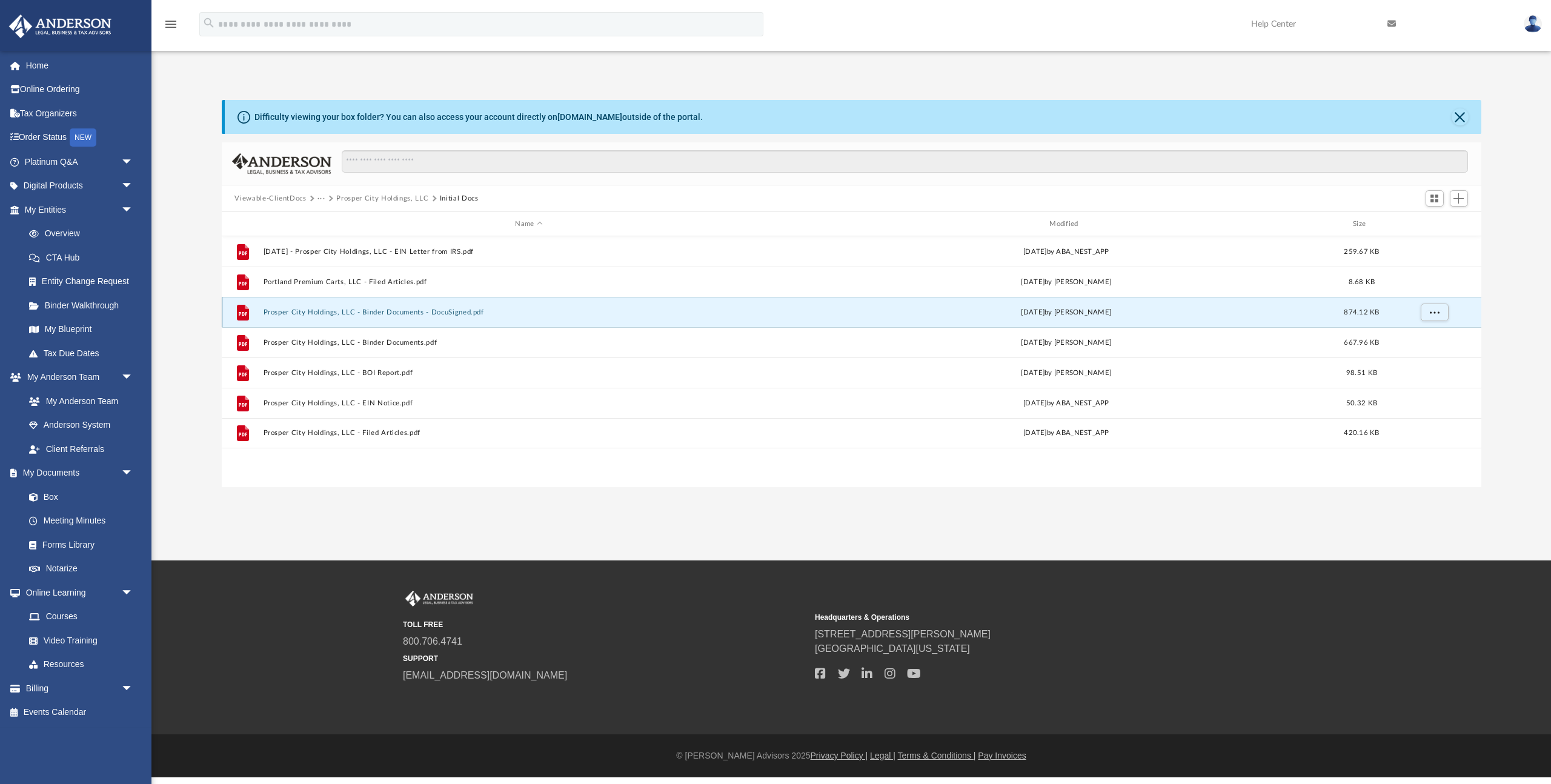
click at [435, 310] on button "Prosper City Holdings, LLC - Binder Documents - DocuSigned.pdf" at bounding box center [529, 312] width 532 height 8
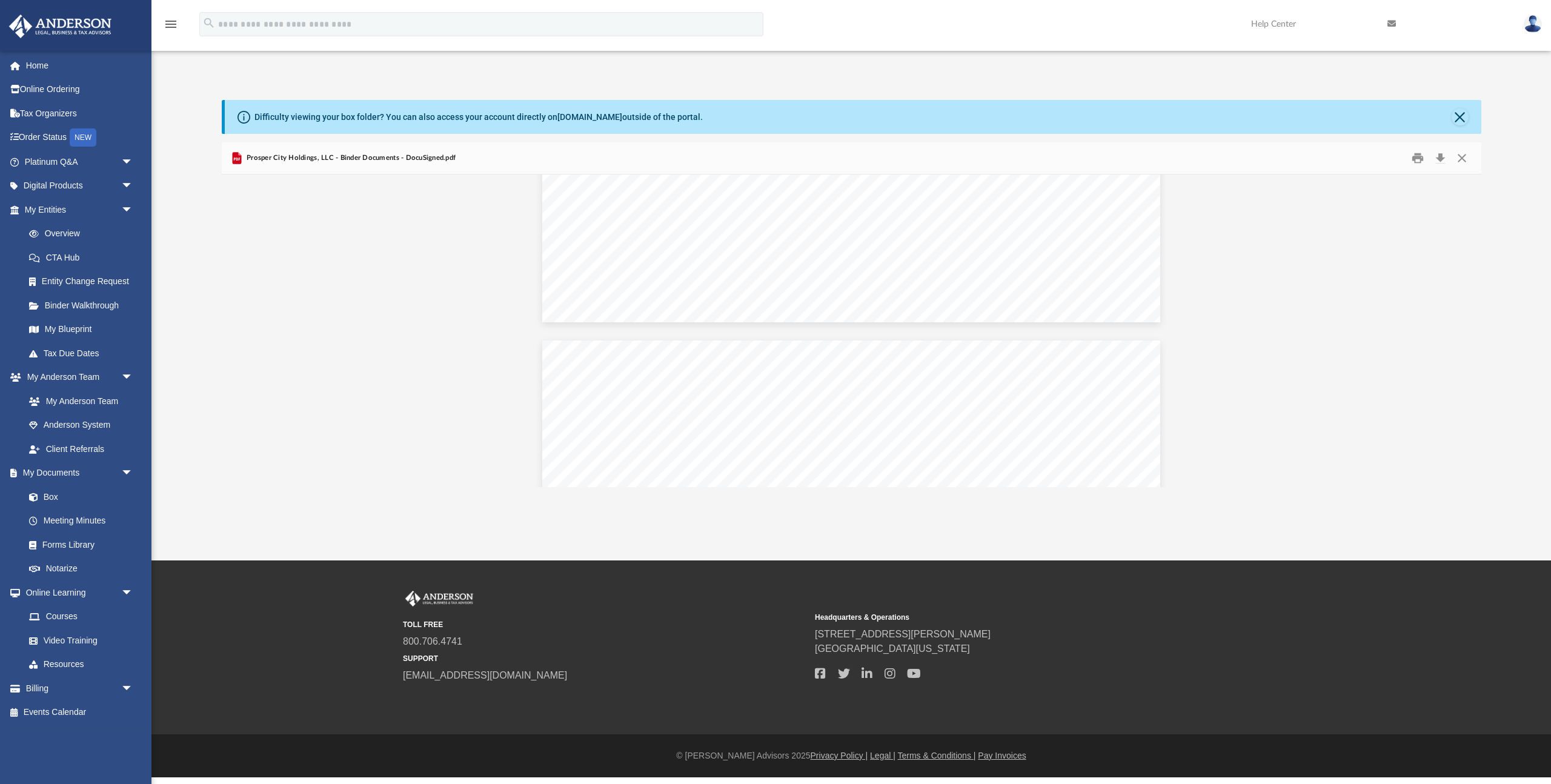
scroll to position [6383, 0]
click at [1460, 159] on button "Close" at bounding box center [1462, 158] width 22 height 19
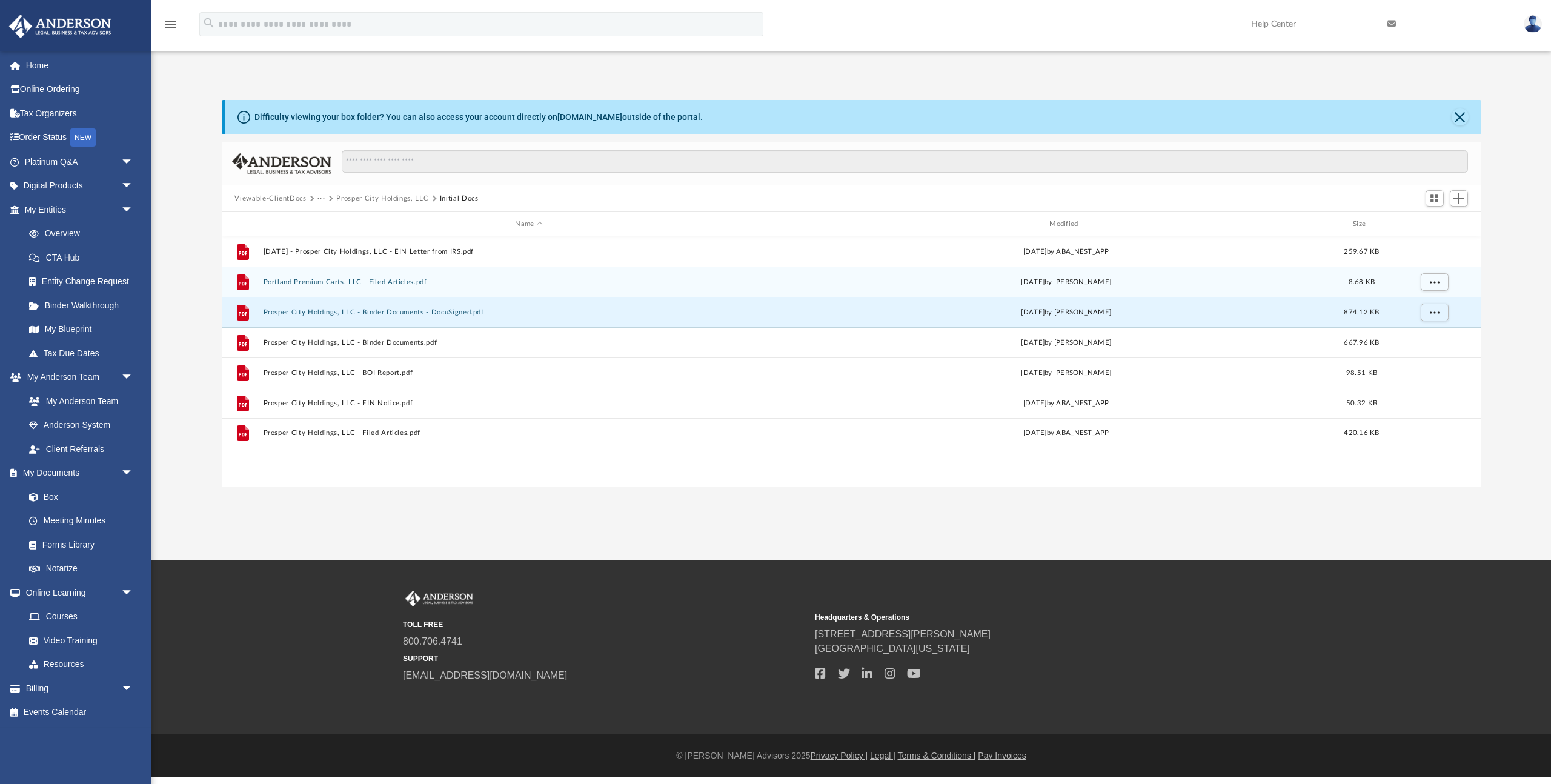
click at [398, 281] on button "Portland Premium Carts, LLC - Filed Articles.pdf" at bounding box center [529, 282] width 532 height 8
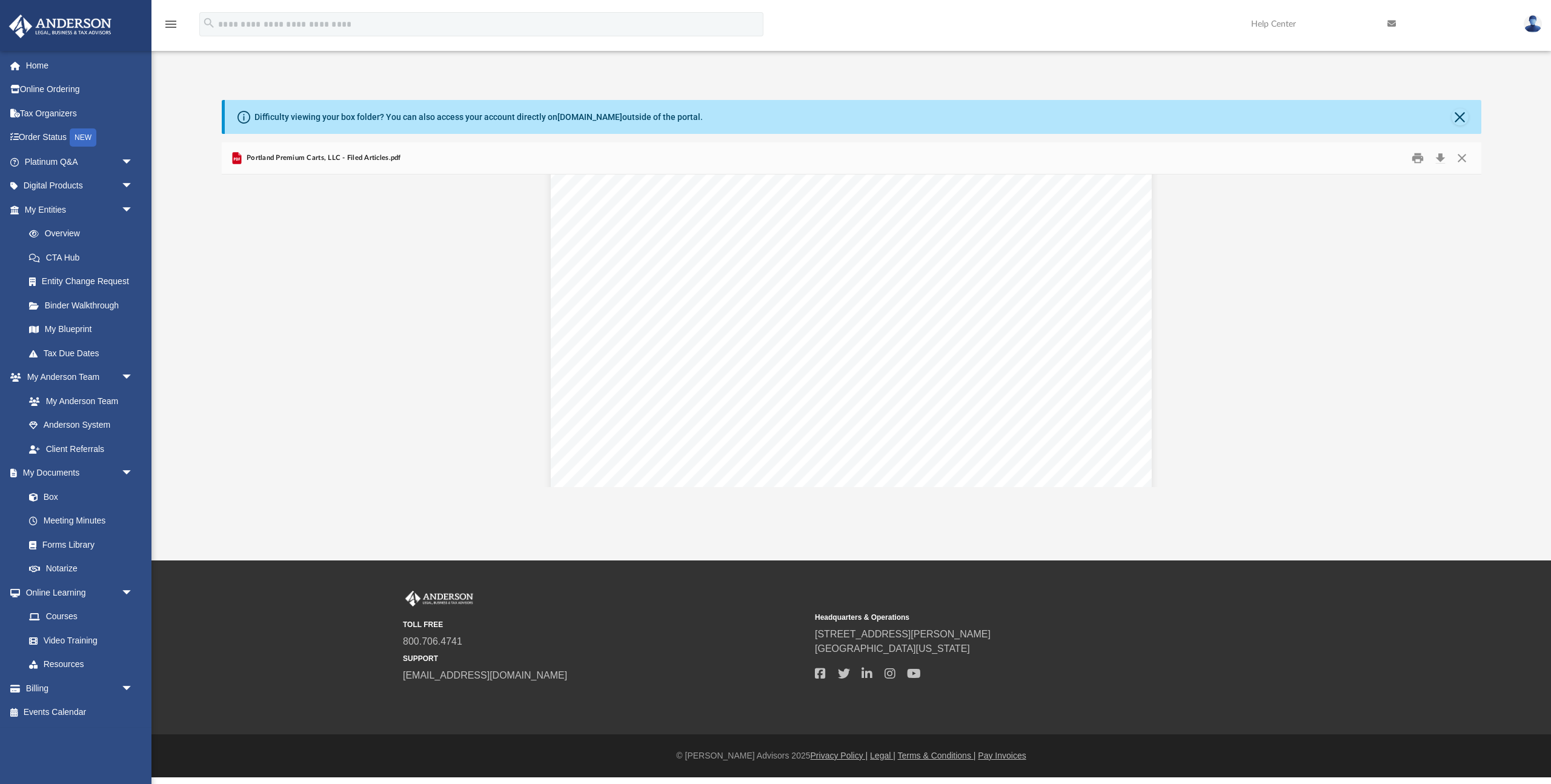
scroll to position [0, 0]
click at [1464, 159] on button "Close" at bounding box center [1462, 158] width 22 height 19
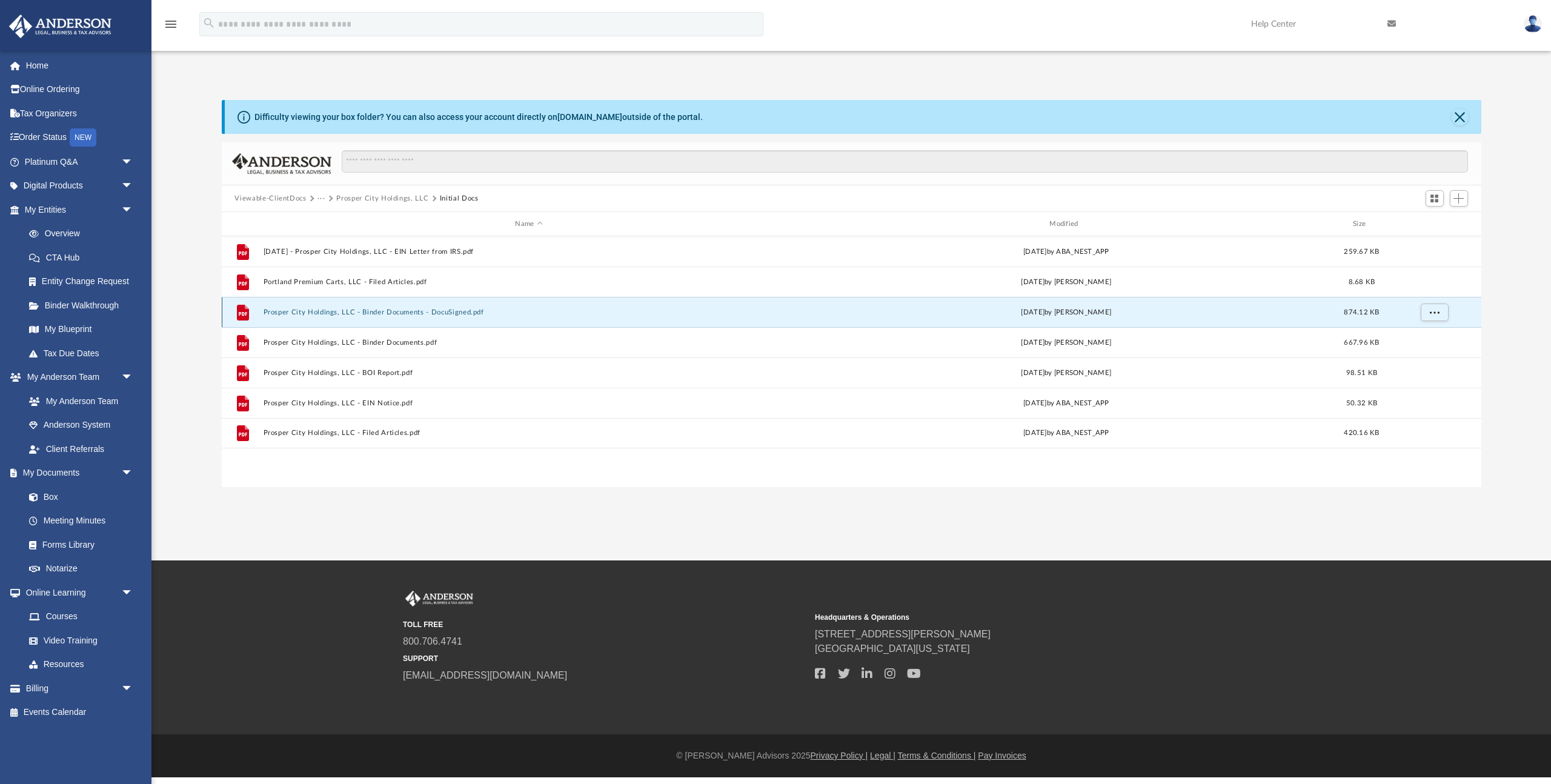
click at [324, 313] on button "Prosper City Holdings, LLC - Binder Documents - DocuSigned.pdf" at bounding box center [529, 312] width 532 height 8
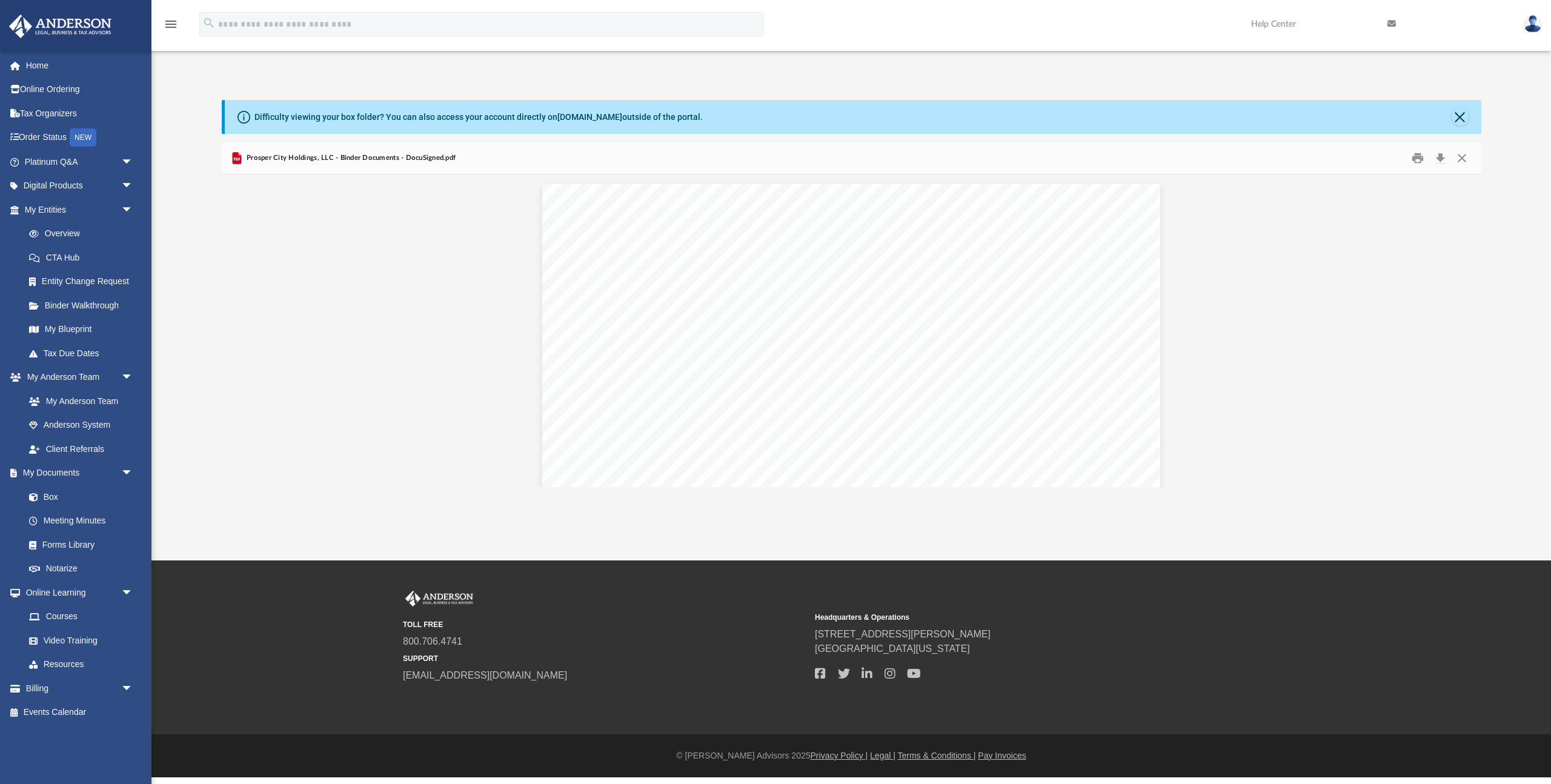
scroll to position [5724, 0]
click at [1445, 159] on button "Download" at bounding box center [1441, 158] width 22 height 19
